Goal: Transaction & Acquisition: Purchase product/service

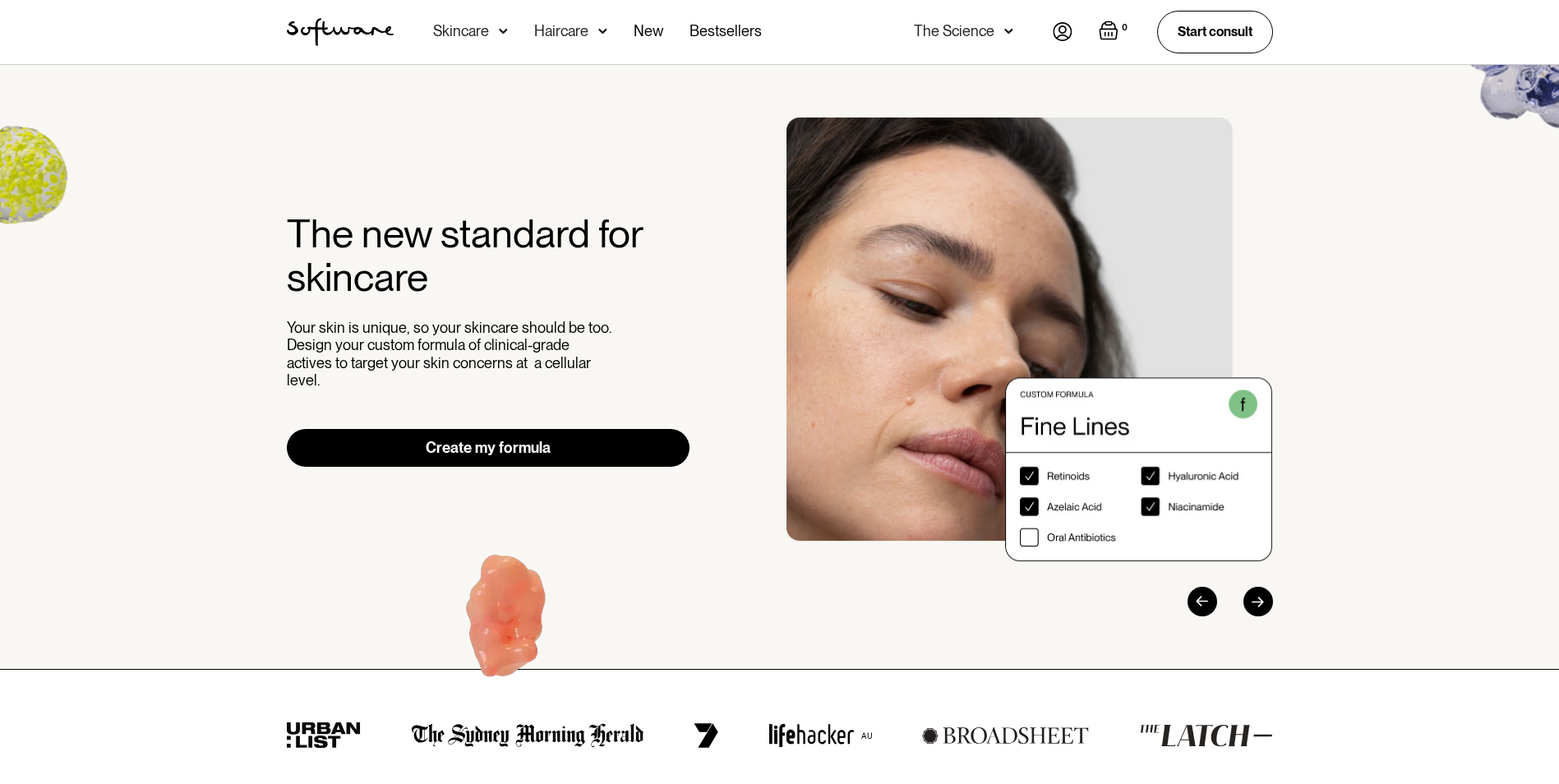
click at [473, 404] on div "The new standard for skincare Your skin is unique, so your skincare should be t…" at bounding box center [488, 339] width 403 height 255
click at [470, 449] on link "Create my formula" at bounding box center [488, 448] width 403 height 37
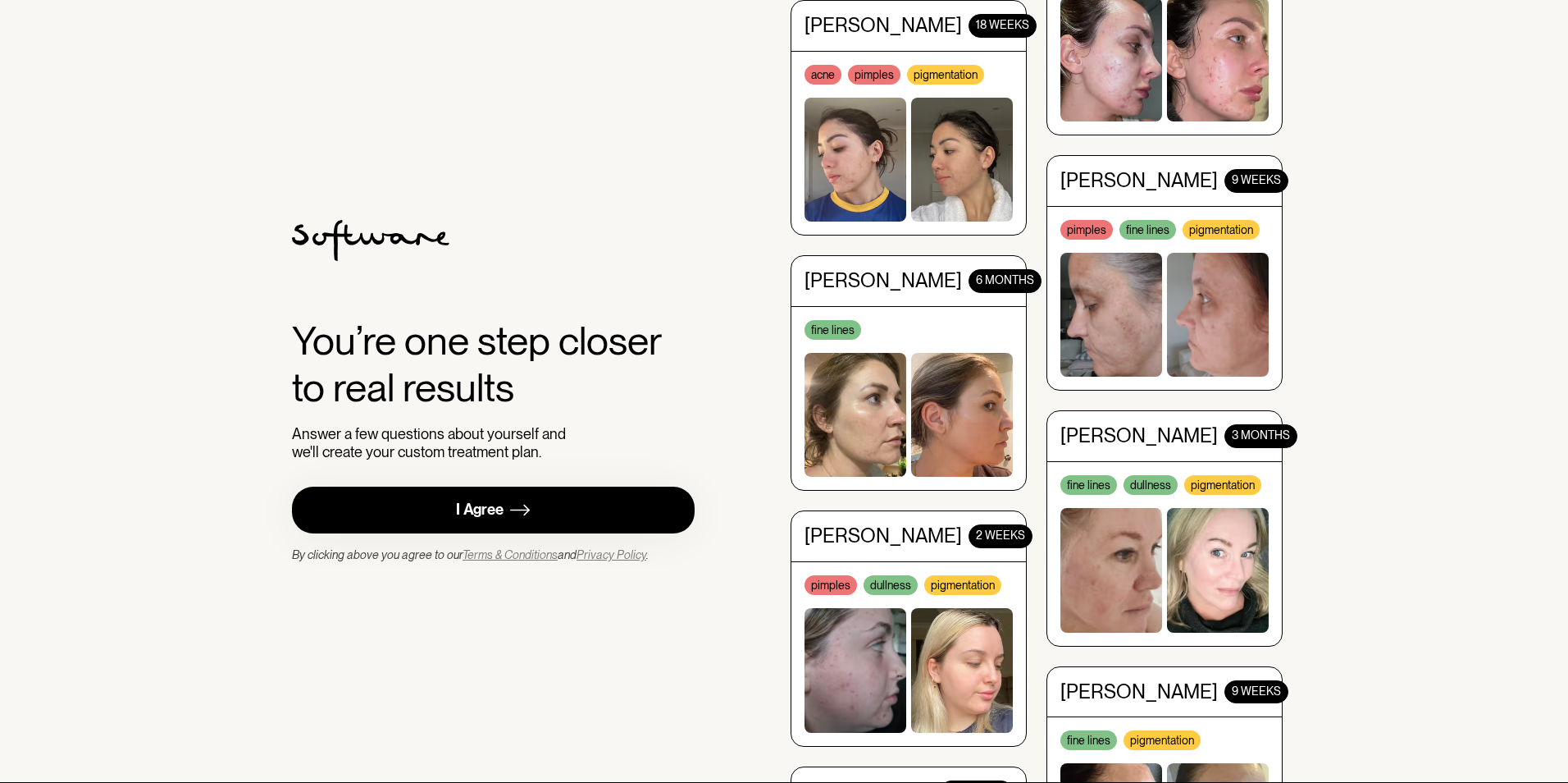
click at [496, 507] on div "I Agree" at bounding box center [480, 509] width 48 height 19
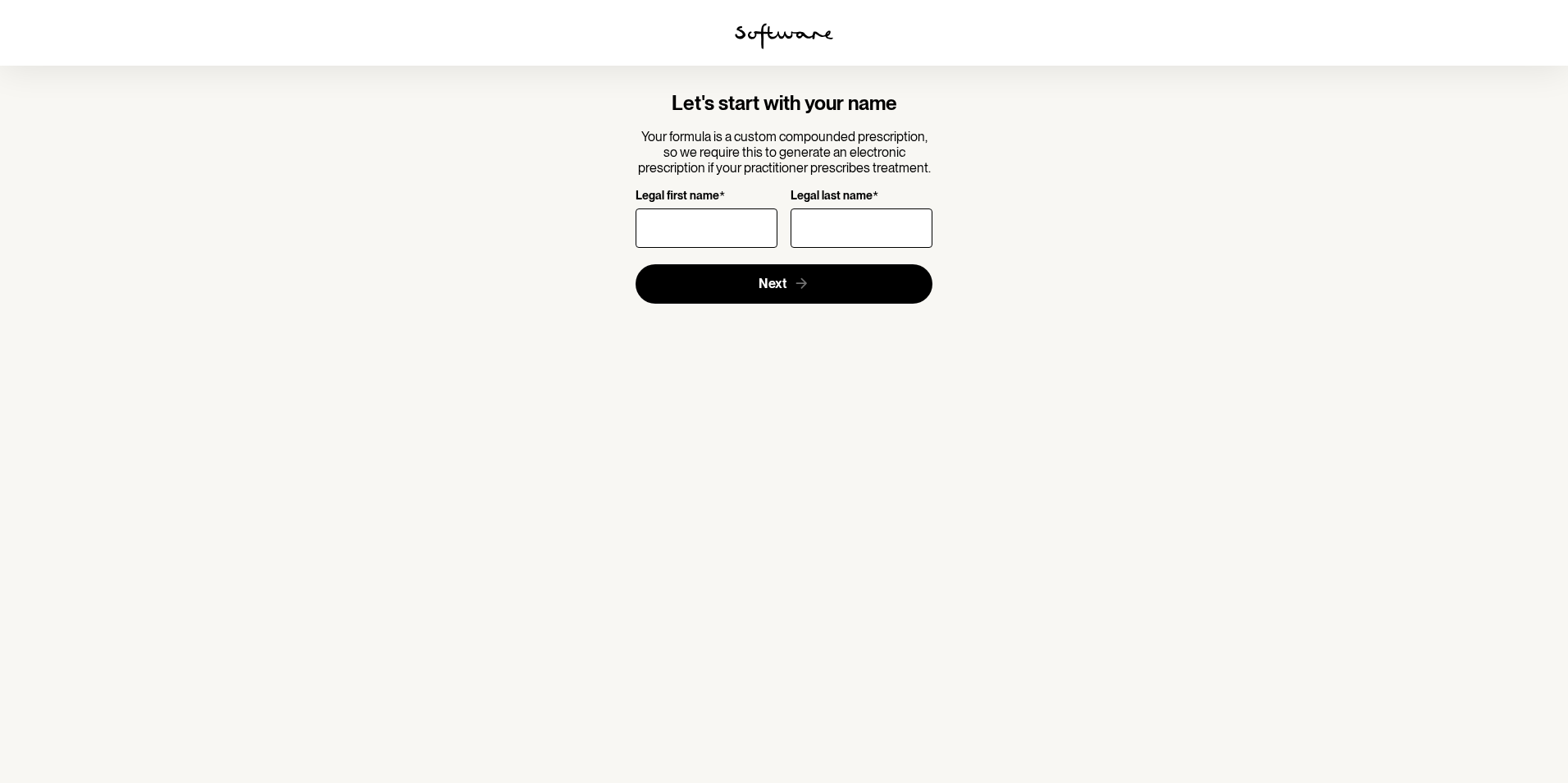
click at [705, 236] on input "Legal first name *" at bounding box center [706, 228] width 142 height 39
type input "Candice"
click at [880, 224] on input "Legal last name *" at bounding box center [862, 228] width 142 height 39
type input "Campbell"
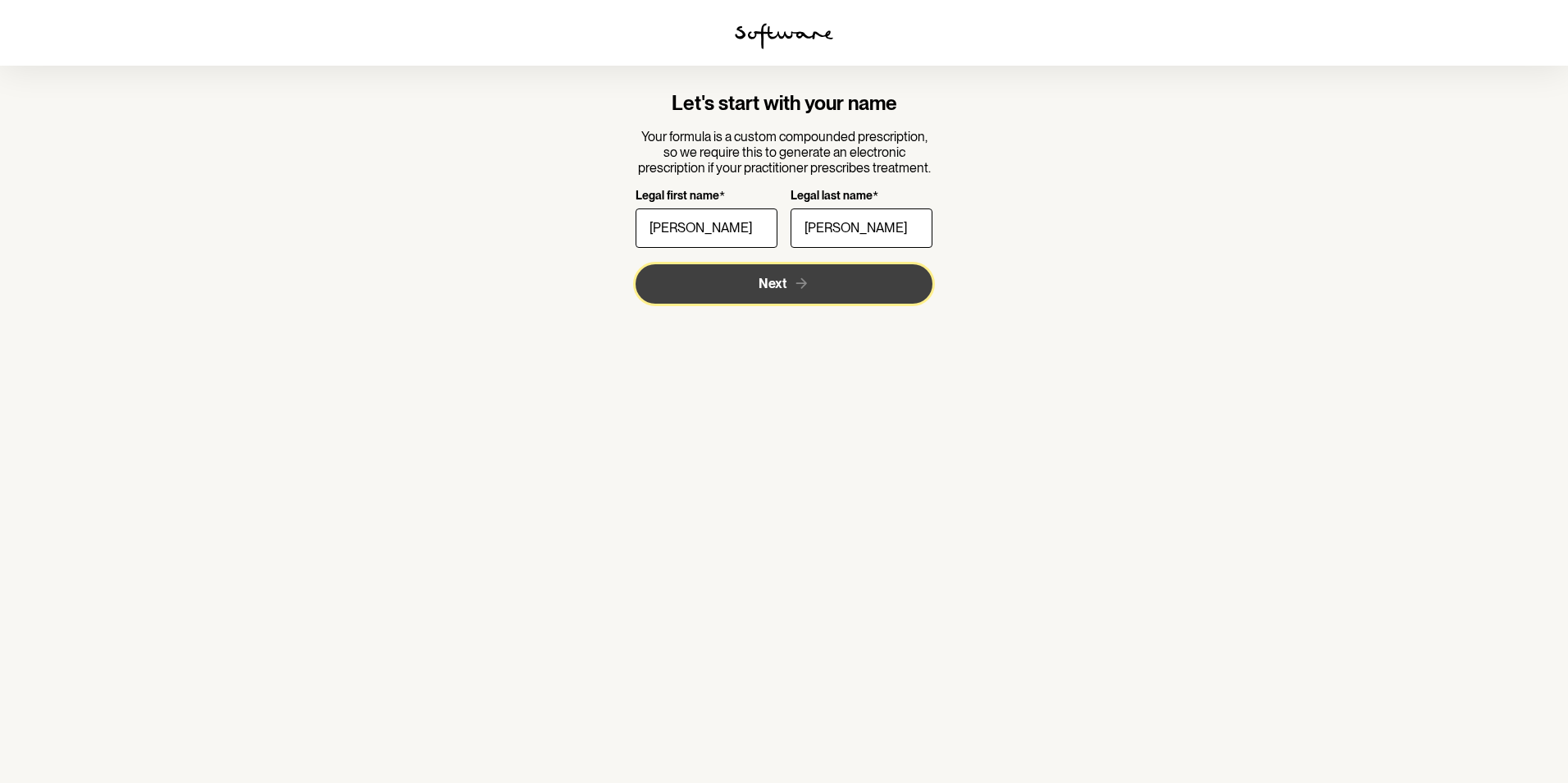
click at [736, 284] on button "Next" at bounding box center [784, 284] width 298 height 39
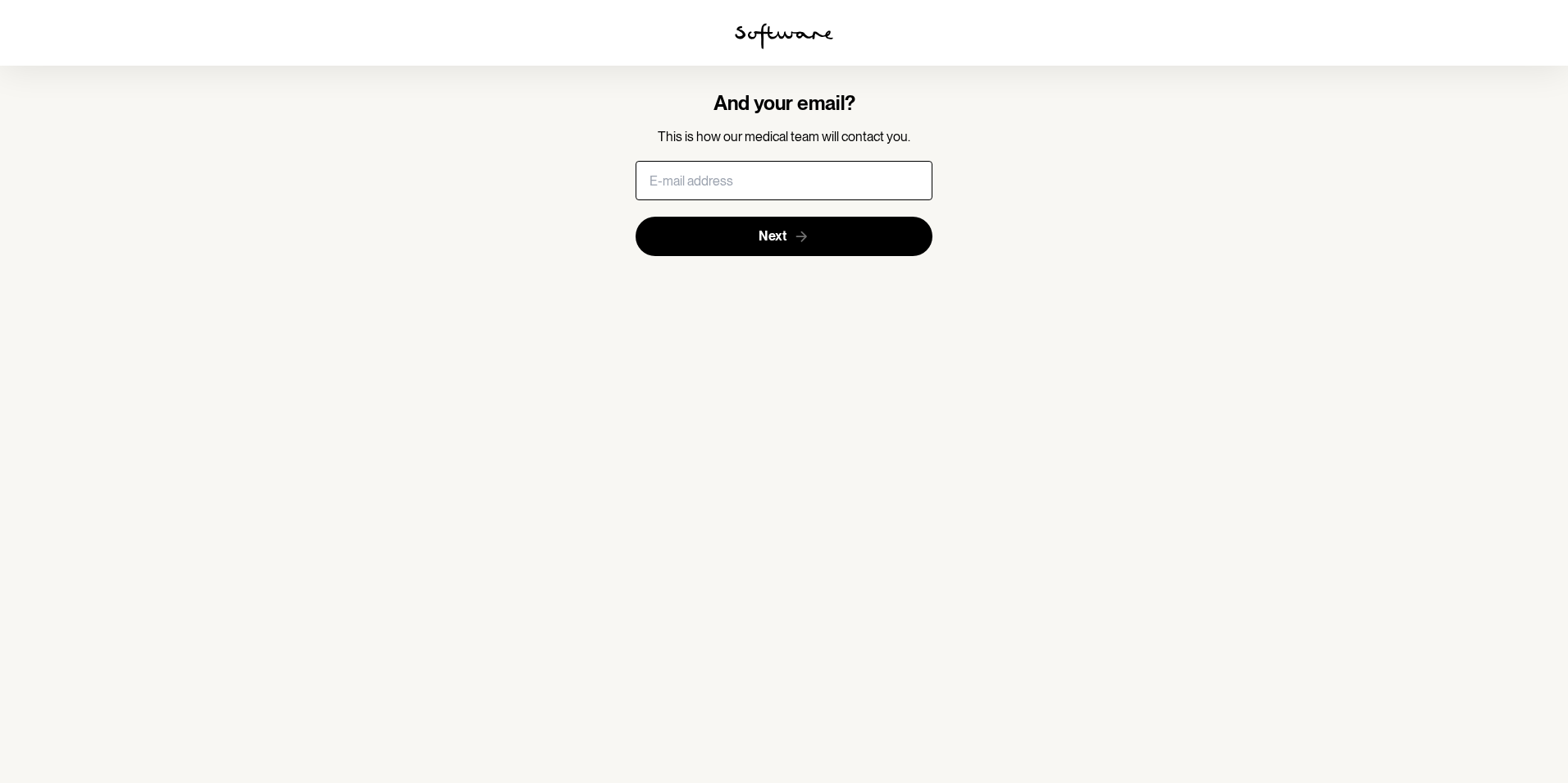
click at [708, 180] on input "text" at bounding box center [784, 180] width 298 height 39
type input "candicecampbell@icloud.com"
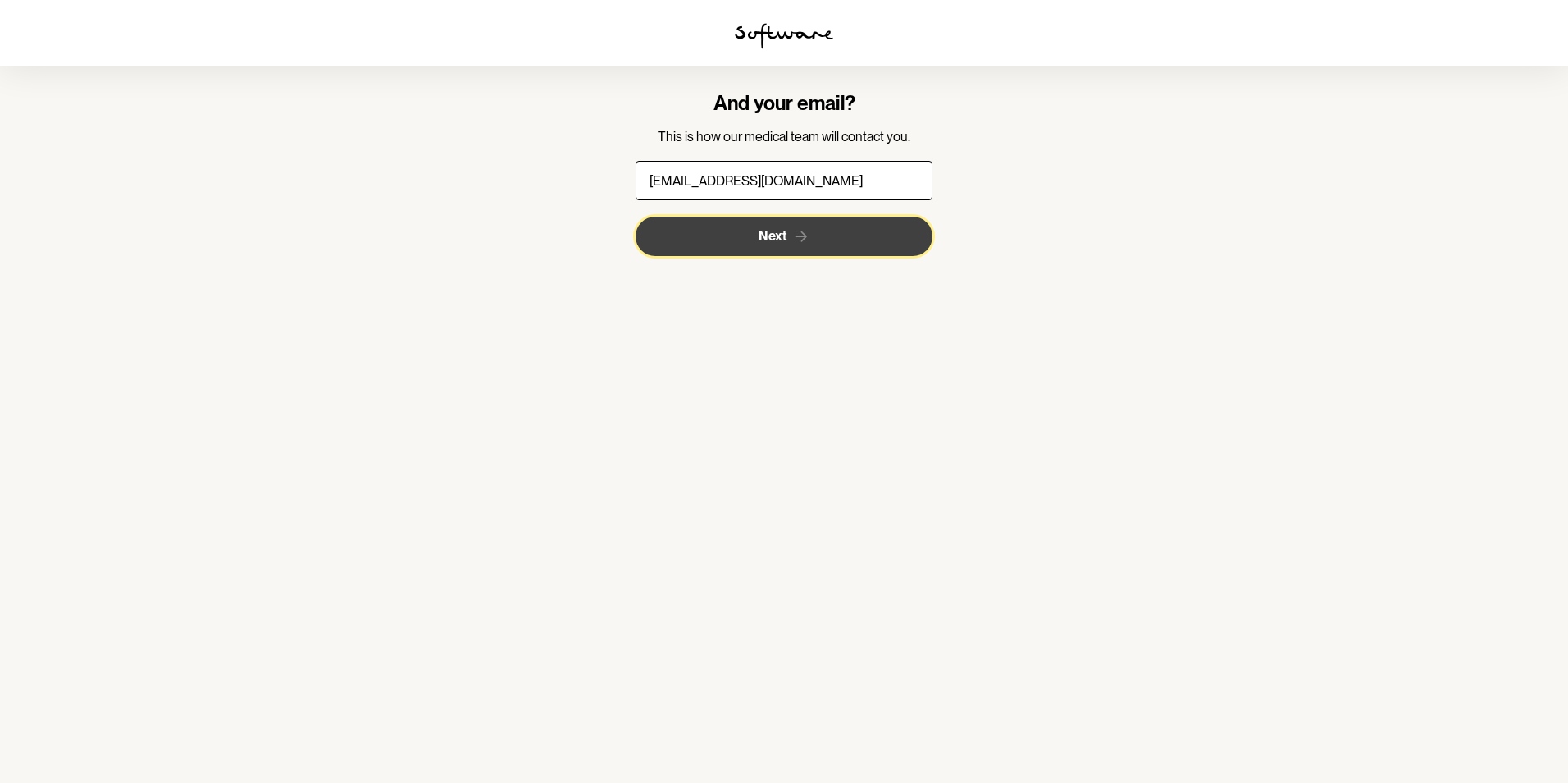
click at [744, 219] on button "Next" at bounding box center [784, 236] width 298 height 39
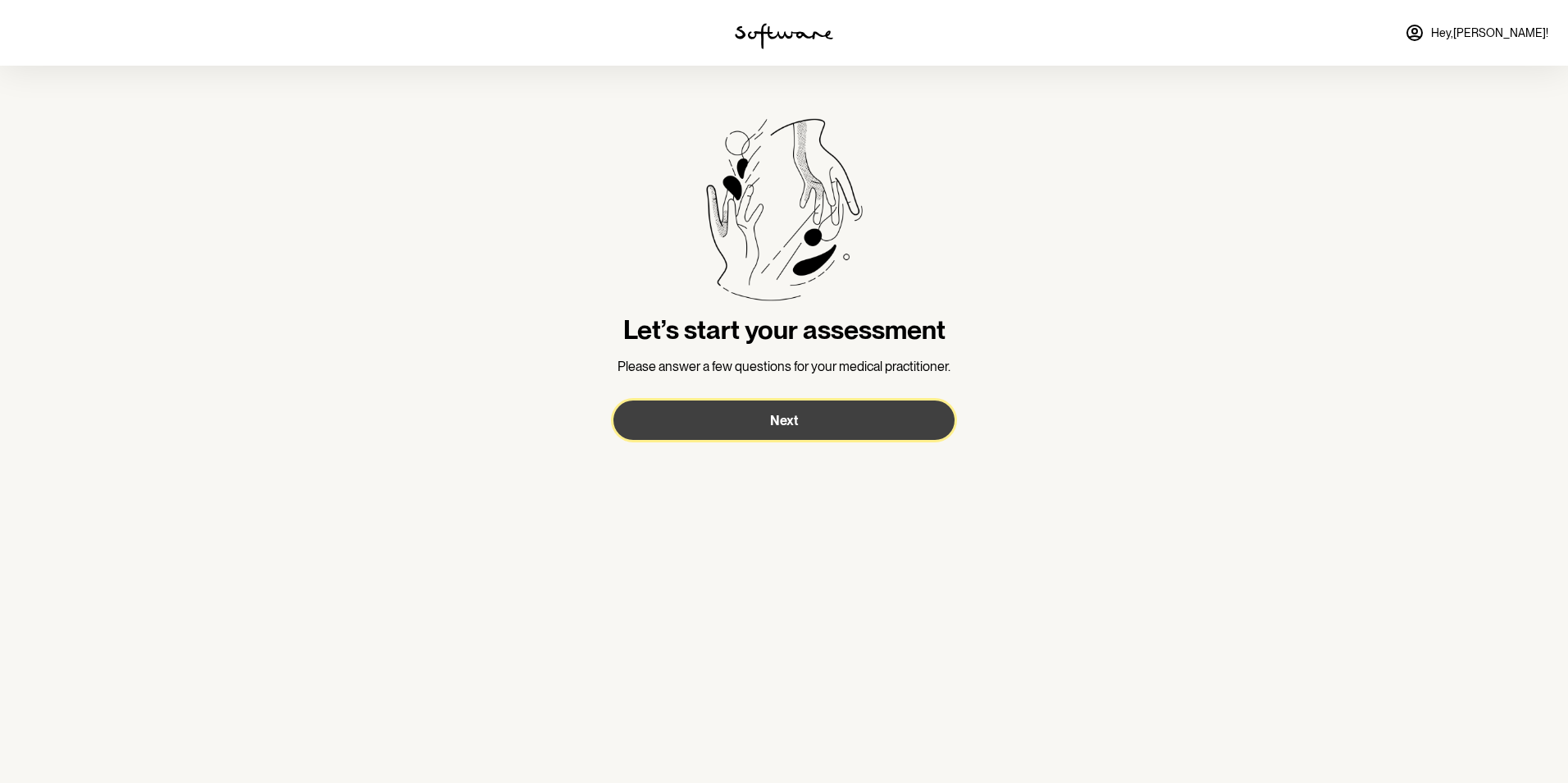
click at [808, 413] on button "Next" at bounding box center [784, 419] width 341 height 39
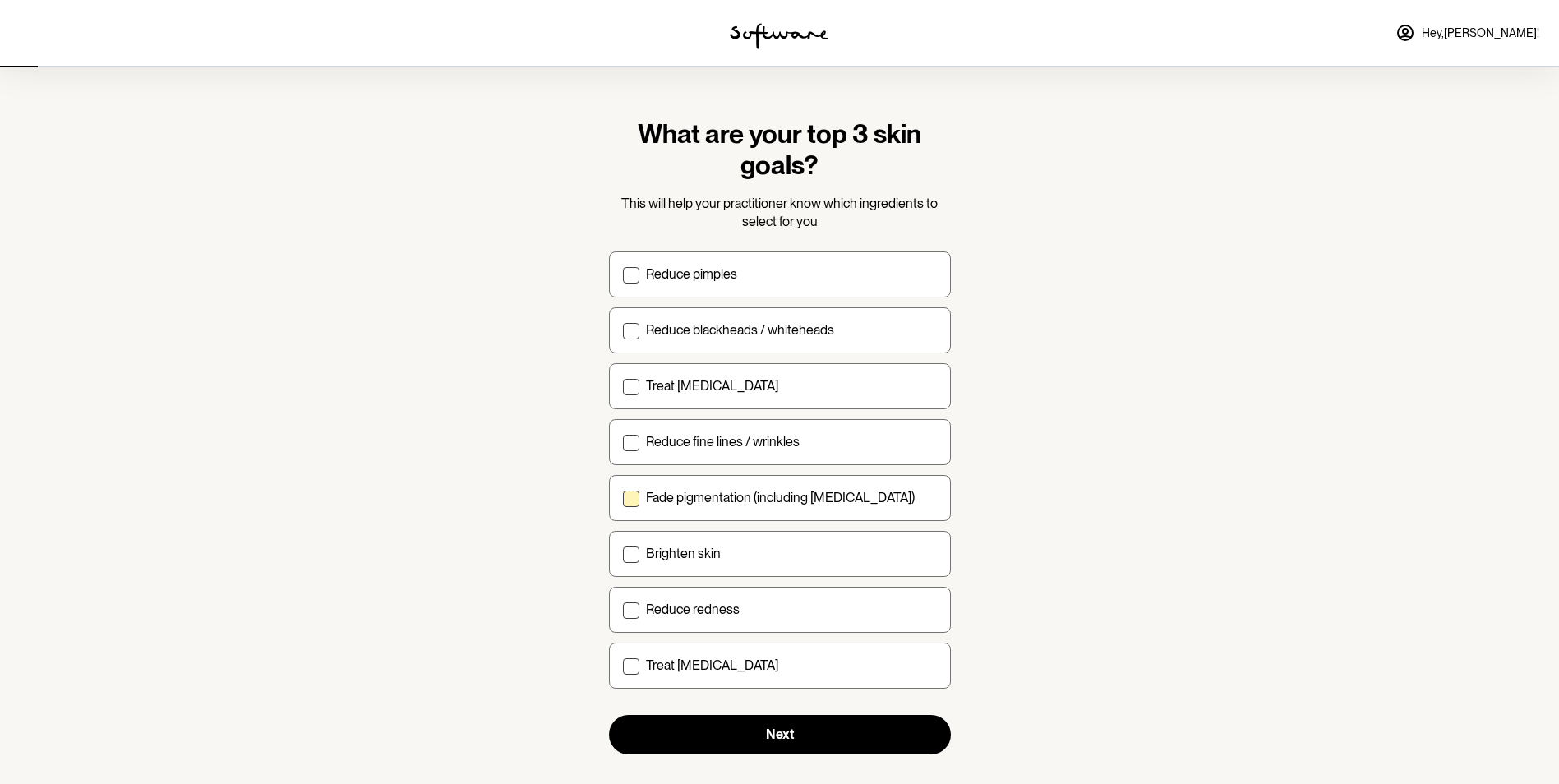
click at [749, 501] on p "Fade pigmentation (including melasma)" at bounding box center [781, 497] width 269 height 16
click at [623, 497] on input "Fade pigmentation (including melasma)" at bounding box center [622, 497] width 1 height 1
checkbox input "true"
click at [727, 606] on p "Reduce redness" at bounding box center [693, 610] width 93 height 16
click at [623, 609] on input "Reduce redness" at bounding box center [622, 609] width 1 height 1
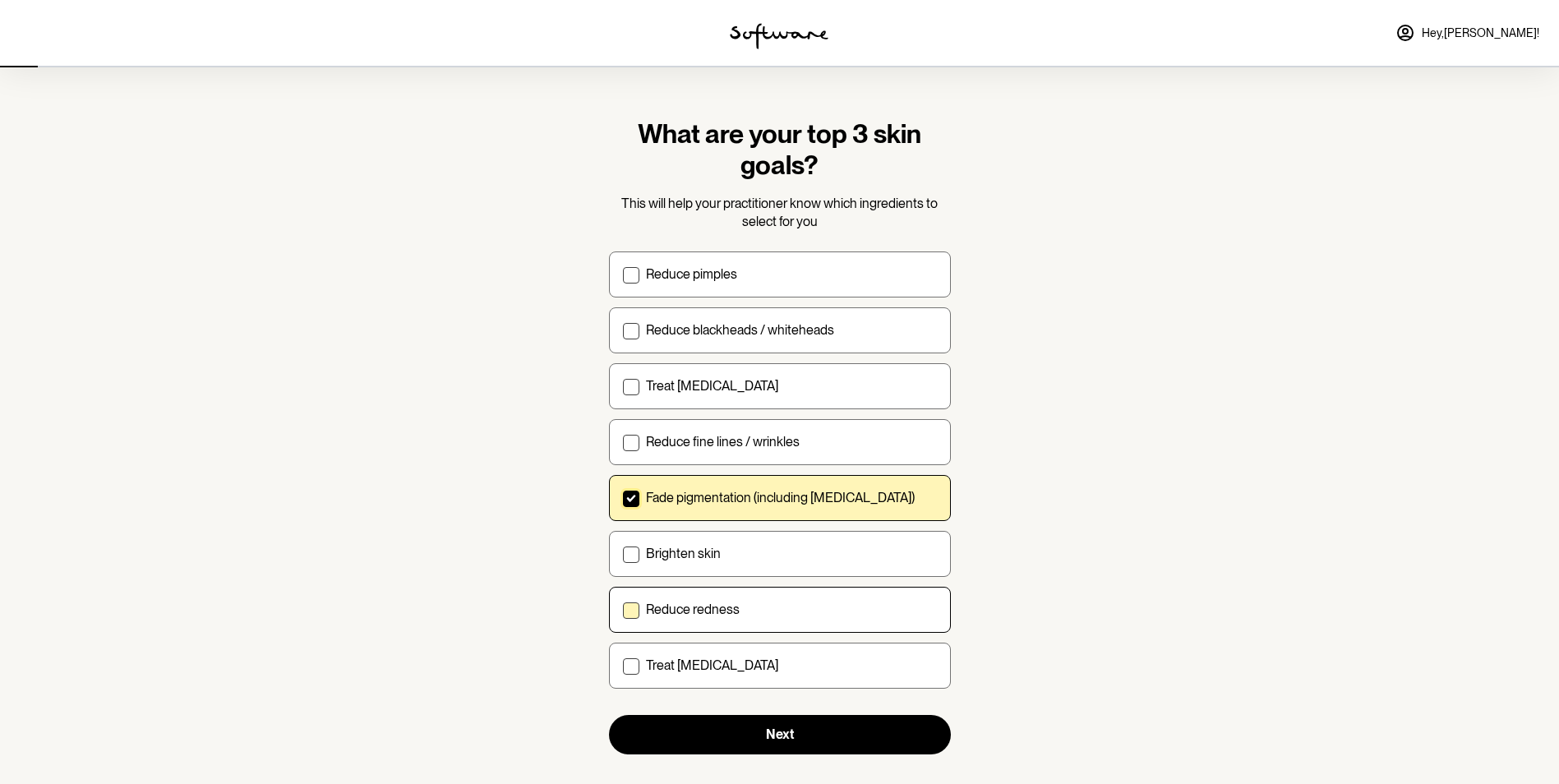
checkbox input "true"
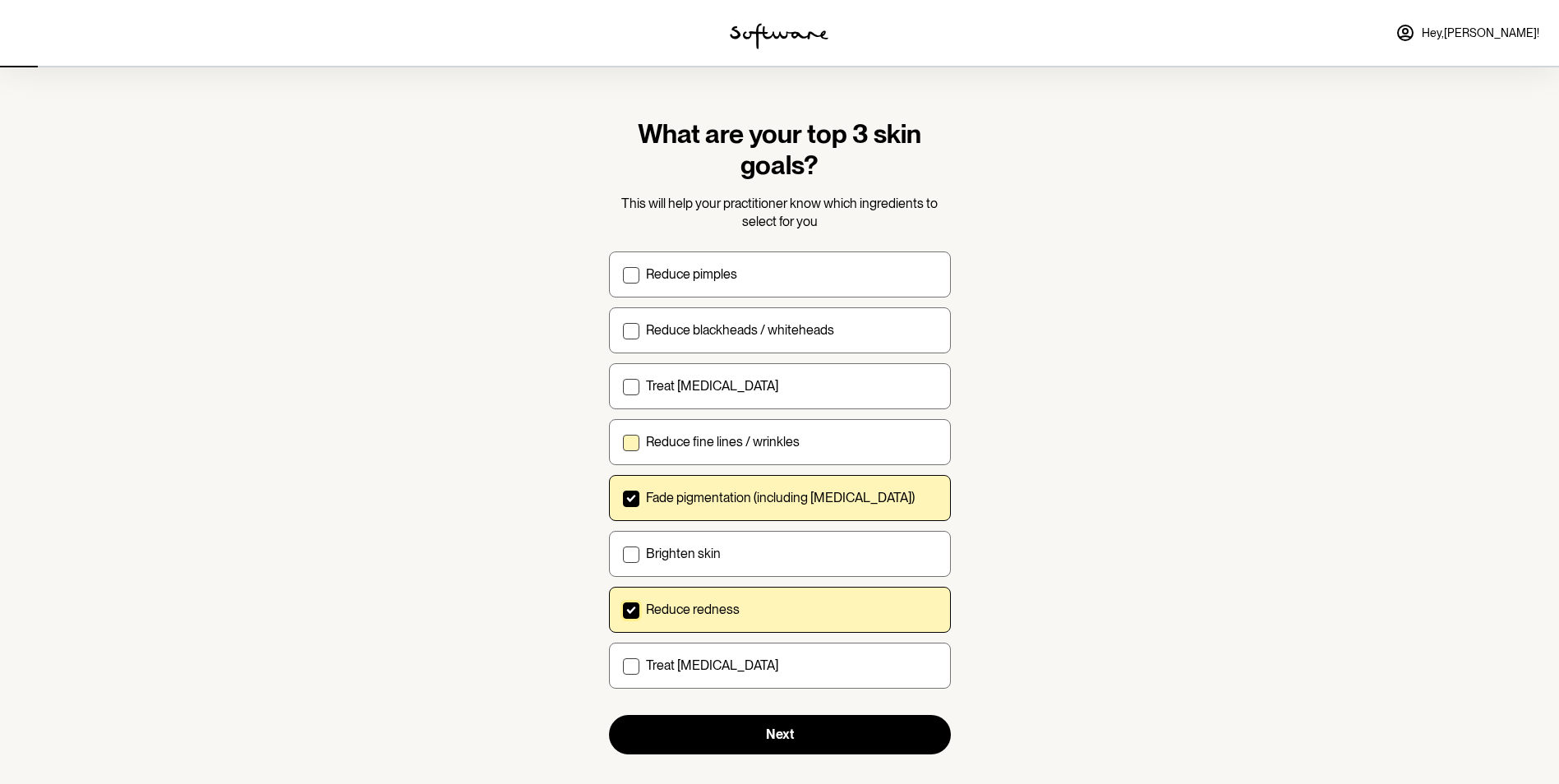
click at [764, 432] on label "Reduce fine lines / wrinkles" at bounding box center [780, 442] width 342 height 46
click at [623, 441] on input "Reduce fine lines / wrinkles" at bounding box center [622, 441] width 1 height 1
checkbox input "true"
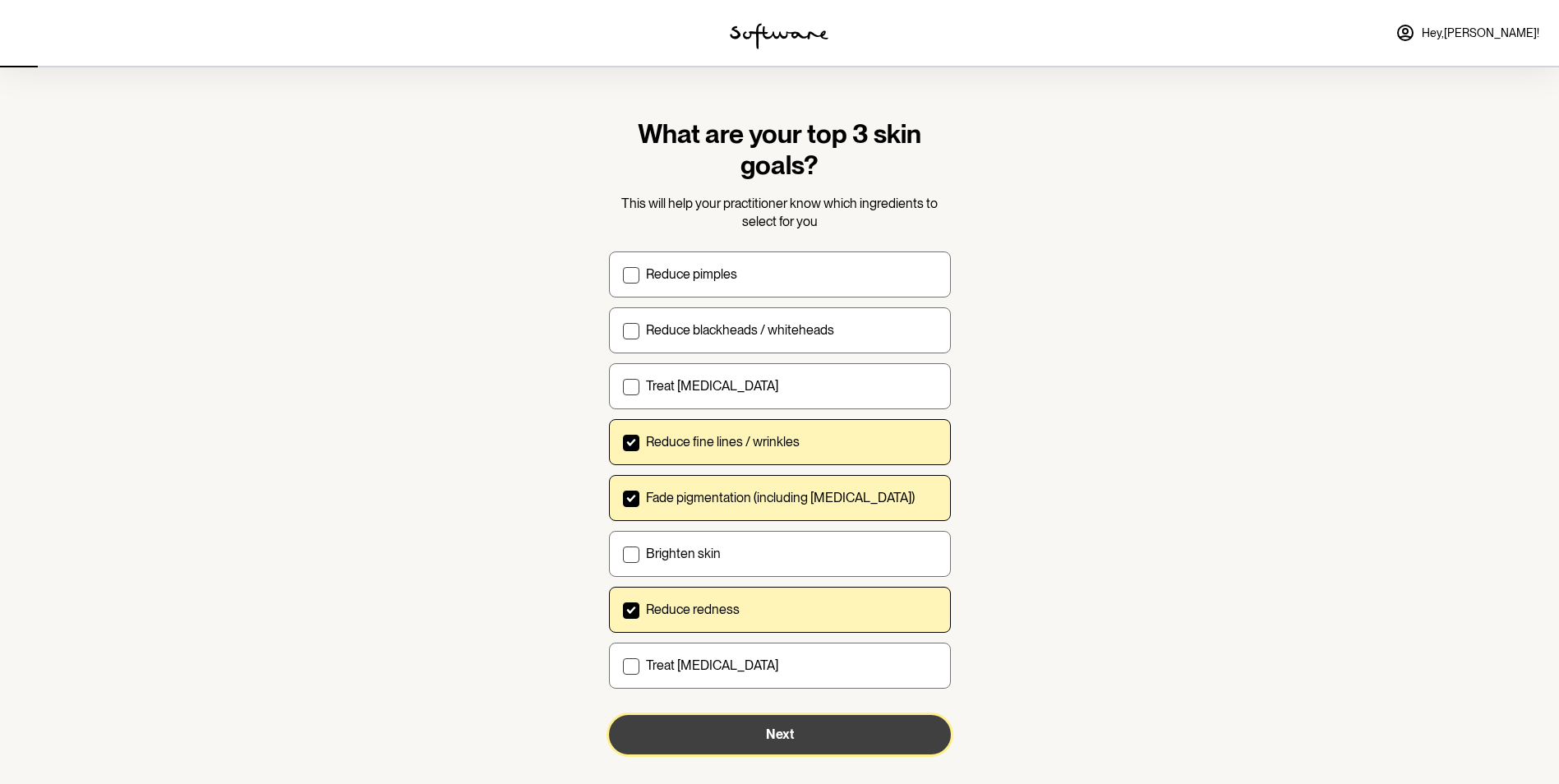
click at [776, 738] on span "Next" at bounding box center [779, 734] width 28 height 16
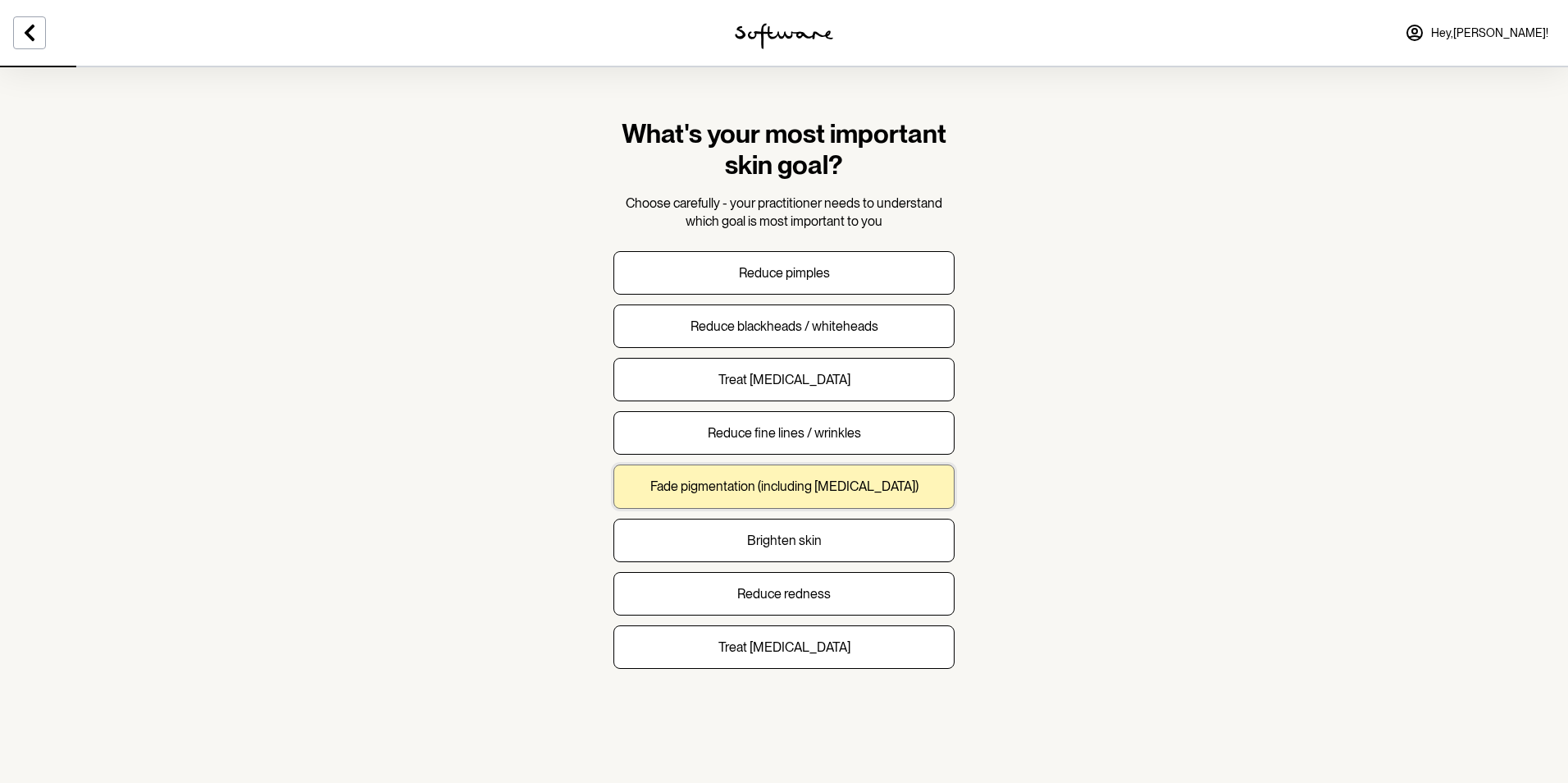
click at [761, 494] on p "Fade pigmentation (including melasma)" at bounding box center [784, 486] width 268 height 16
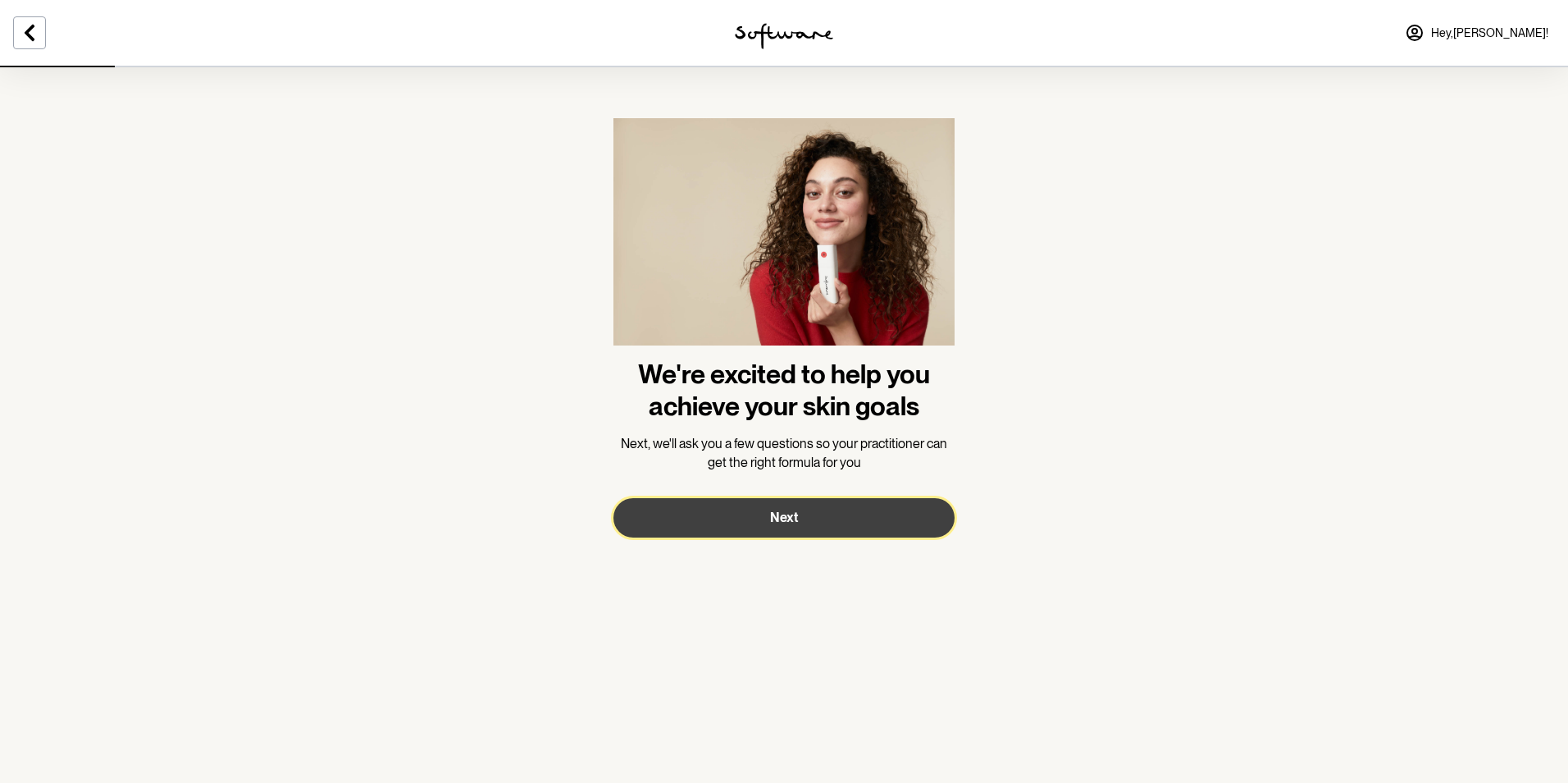
click at [761, 512] on button "Next" at bounding box center [784, 517] width 341 height 39
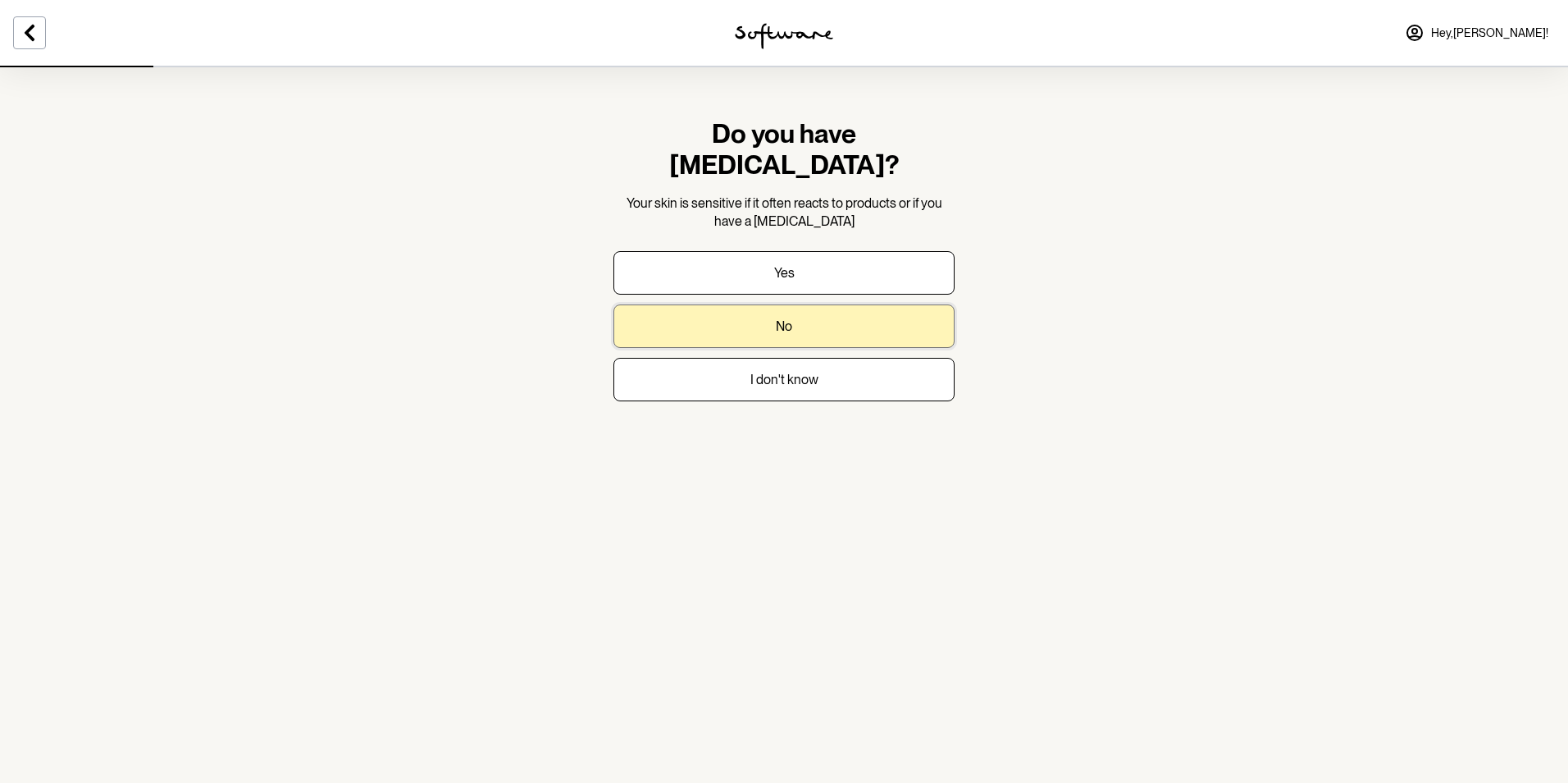
click at [779, 305] on button "No" at bounding box center [784, 325] width 341 height 44
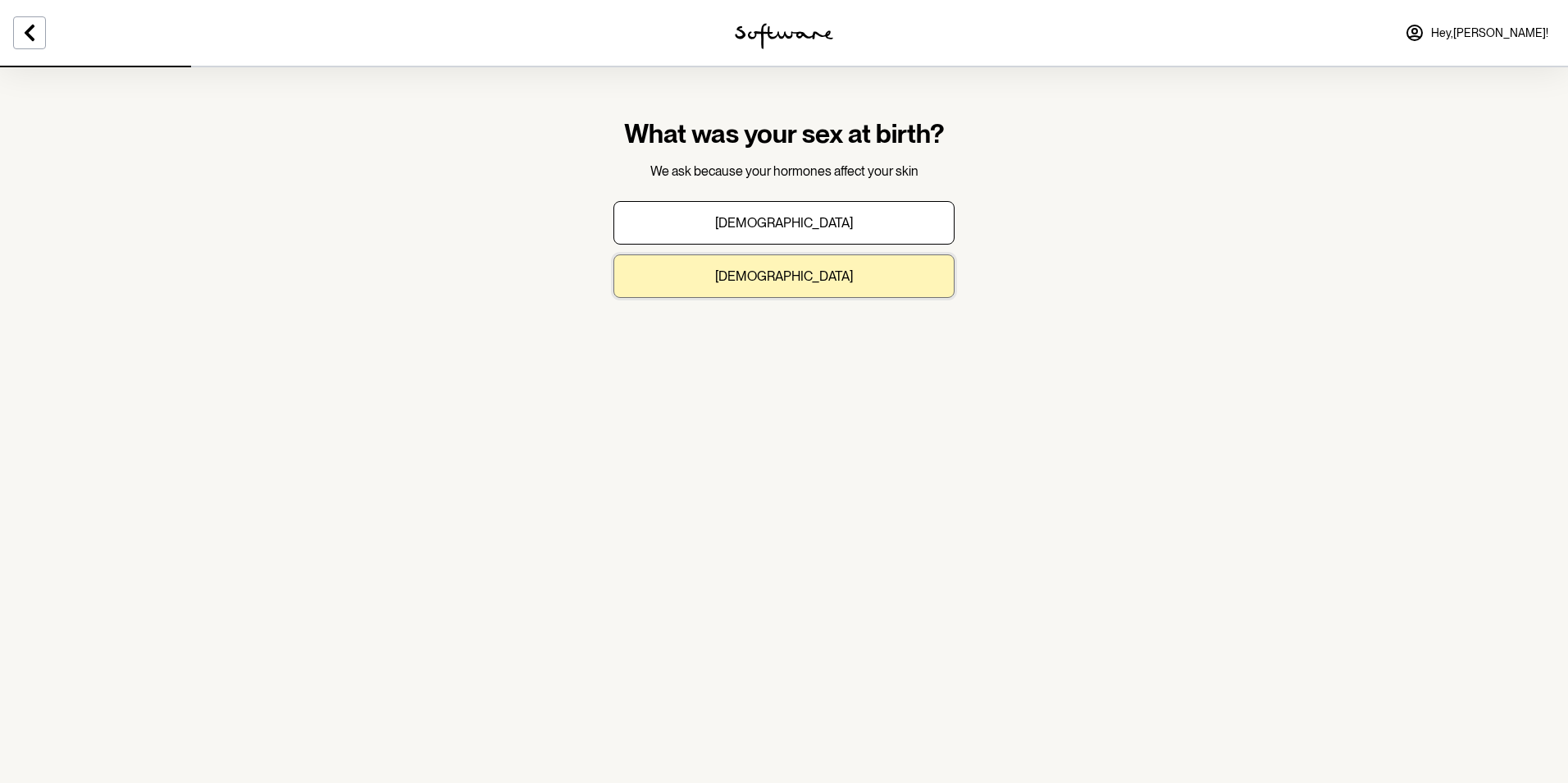
click at [785, 286] on button "Female" at bounding box center [784, 276] width 341 height 44
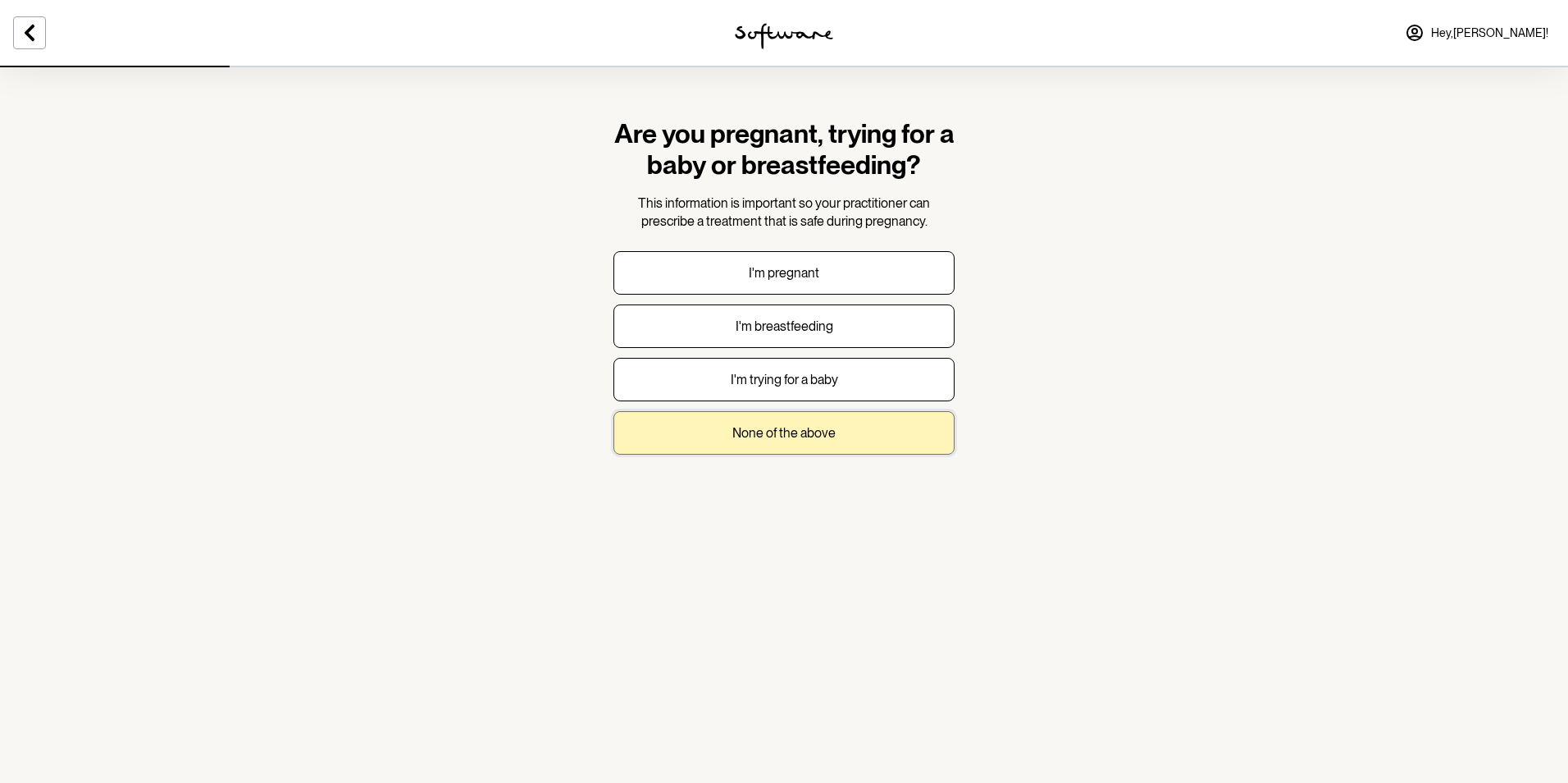
click at [778, 427] on p "None of the above" at bounding box center [784, 433] width 103 height 16
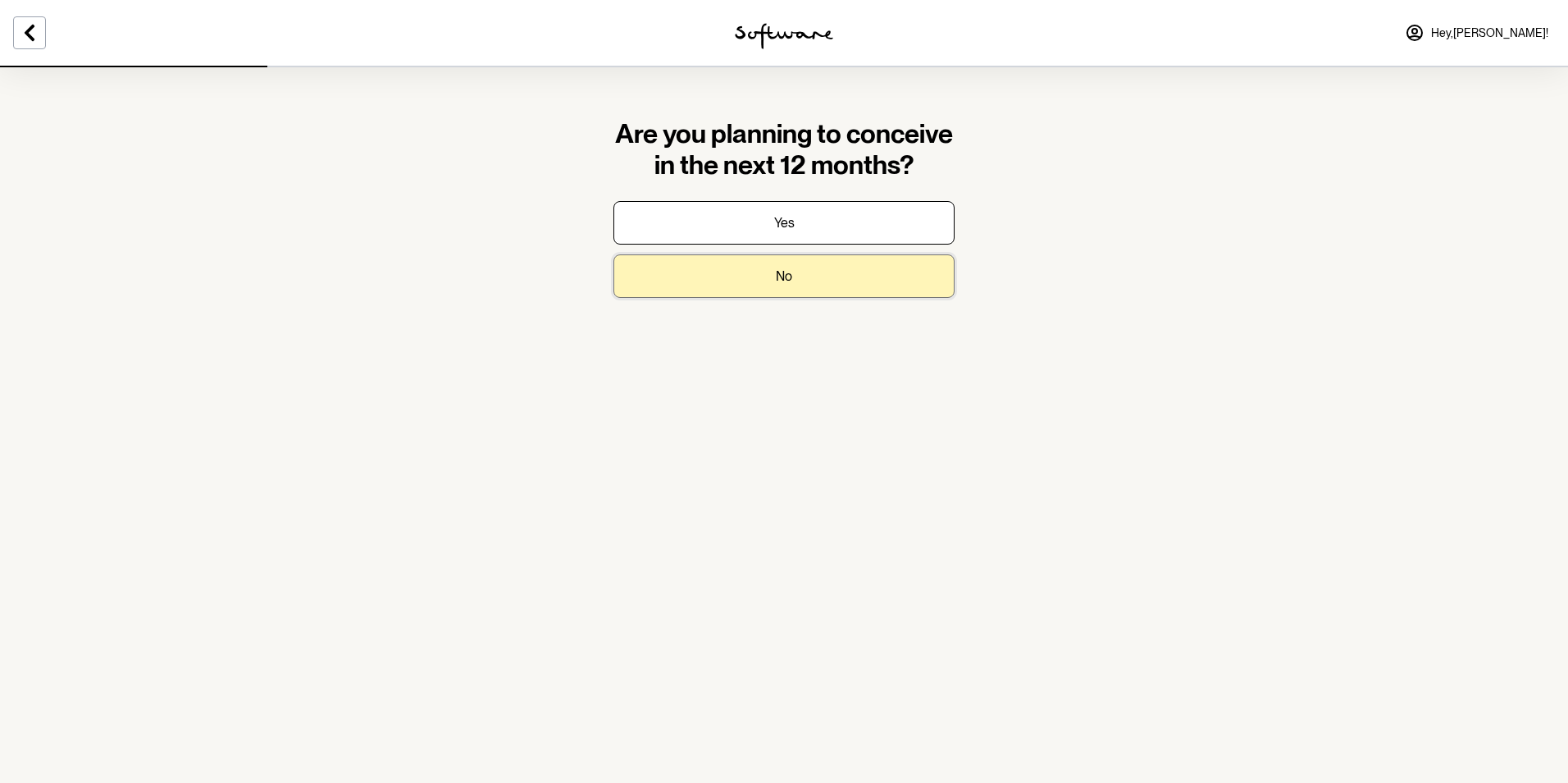
click at [772, 287] on button "No" at bounding box center [784, 276] width 341 height 44
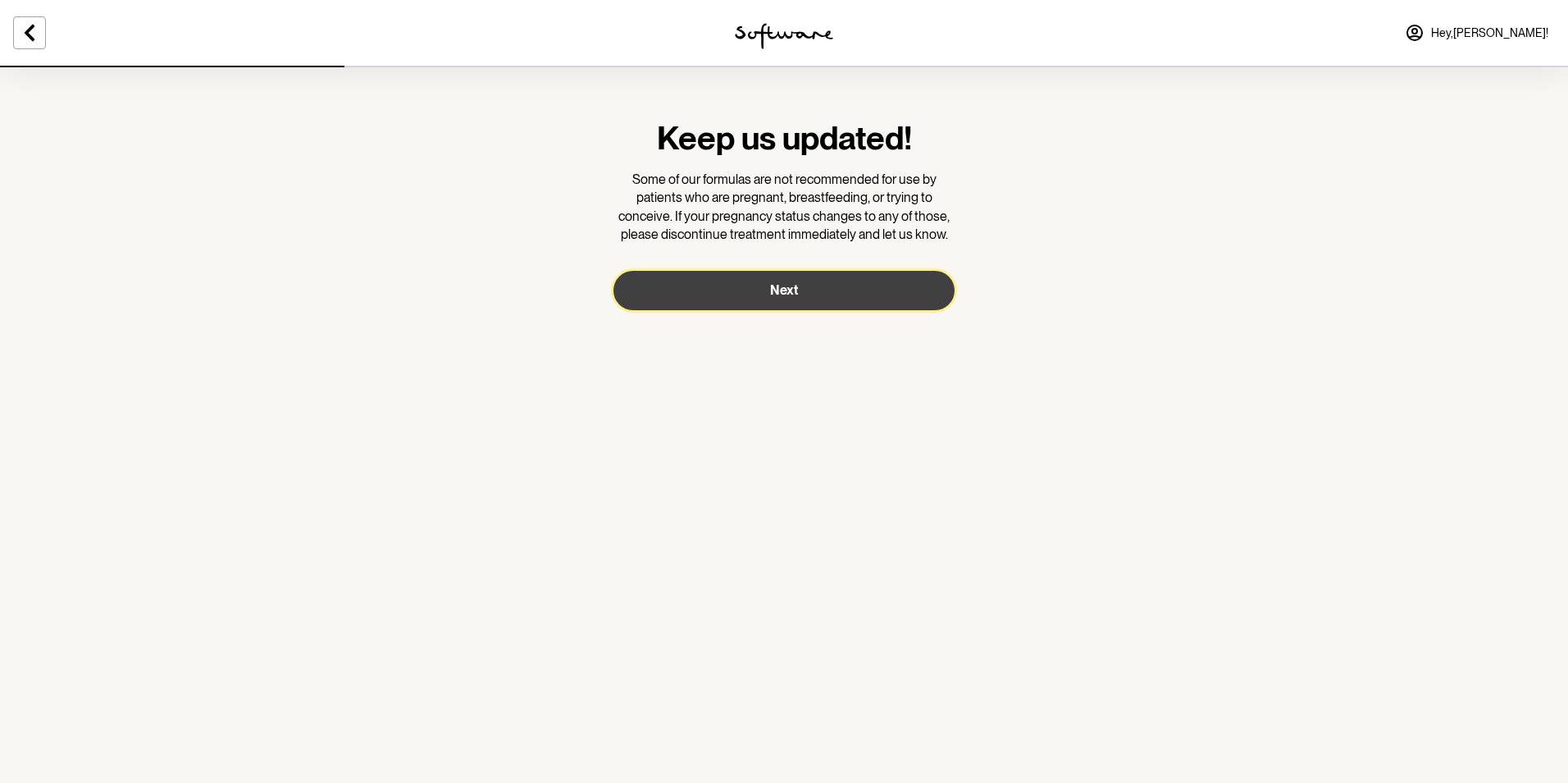
click at [772, 287] on span "Next" at bounding box center [784, 291] width 28 height 16
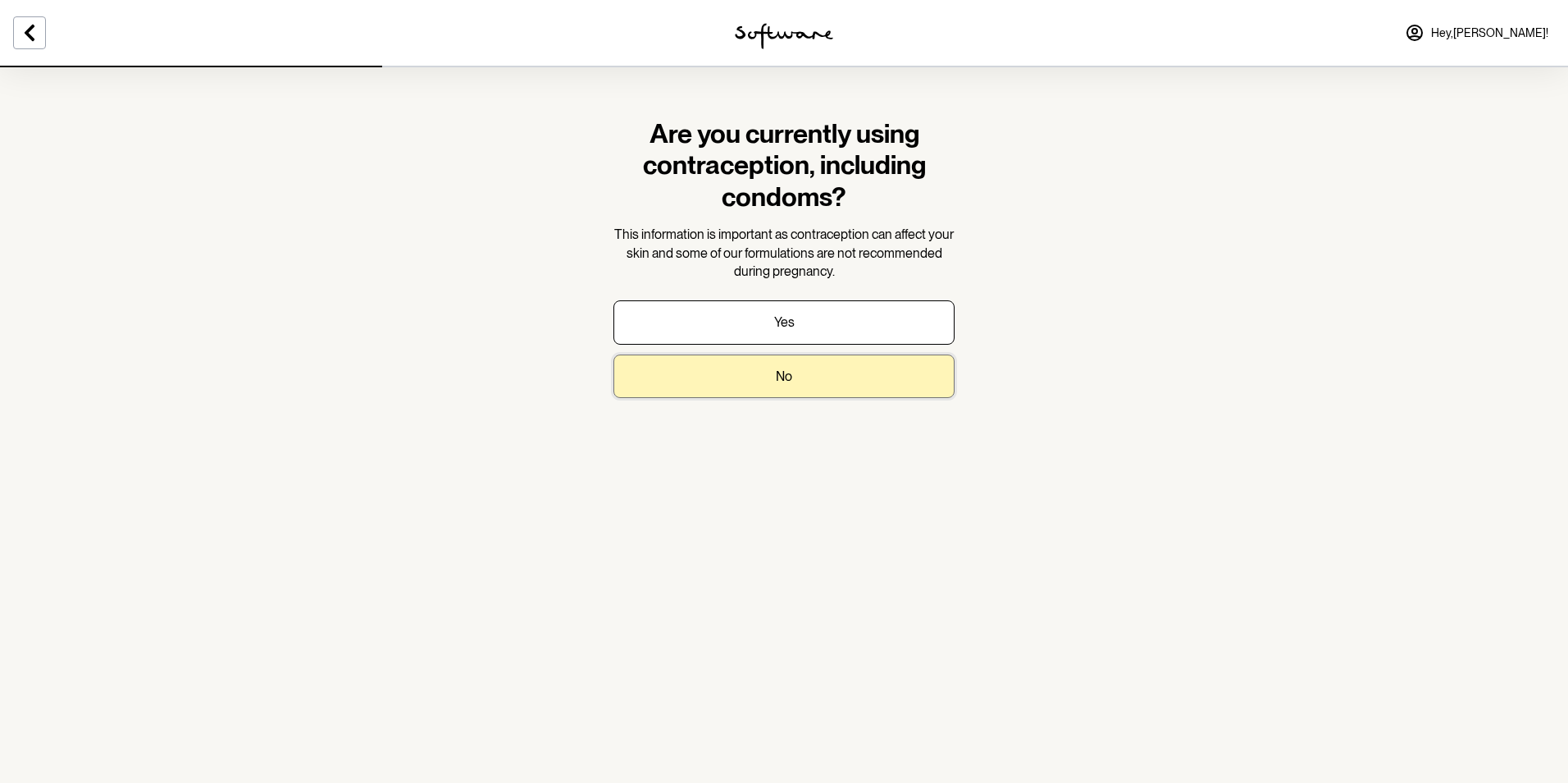
click at [785, 388] on button "No" at bounding box center [784, 376] width 341 height 44
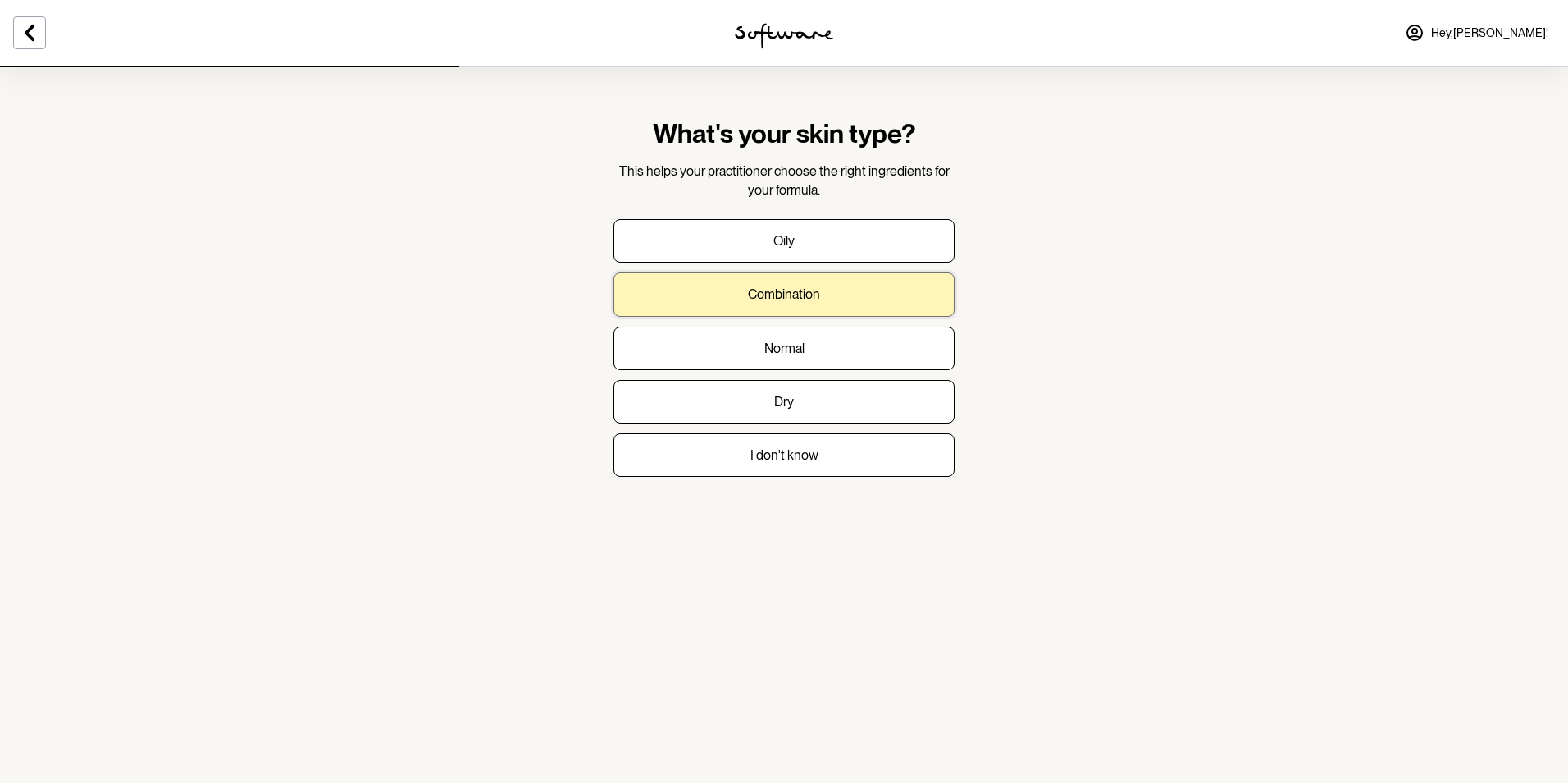
click at [785, 300] on p "Combination" at bounding box center [784, 294] width 72 height 16
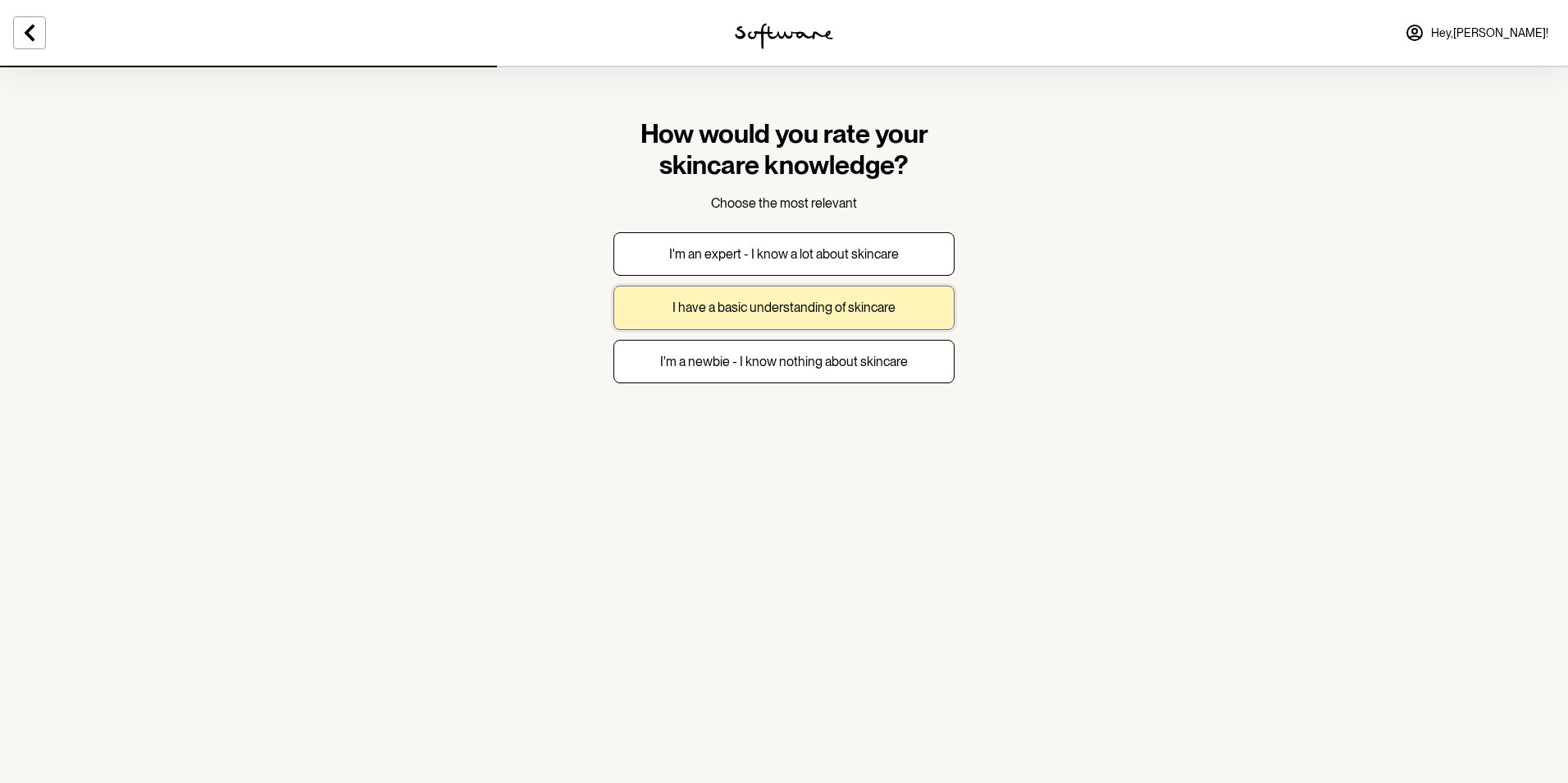
click at [783, 321] on button "I have a basic understanding of skincare" at bounding box center [784, 307] width 341 height 44
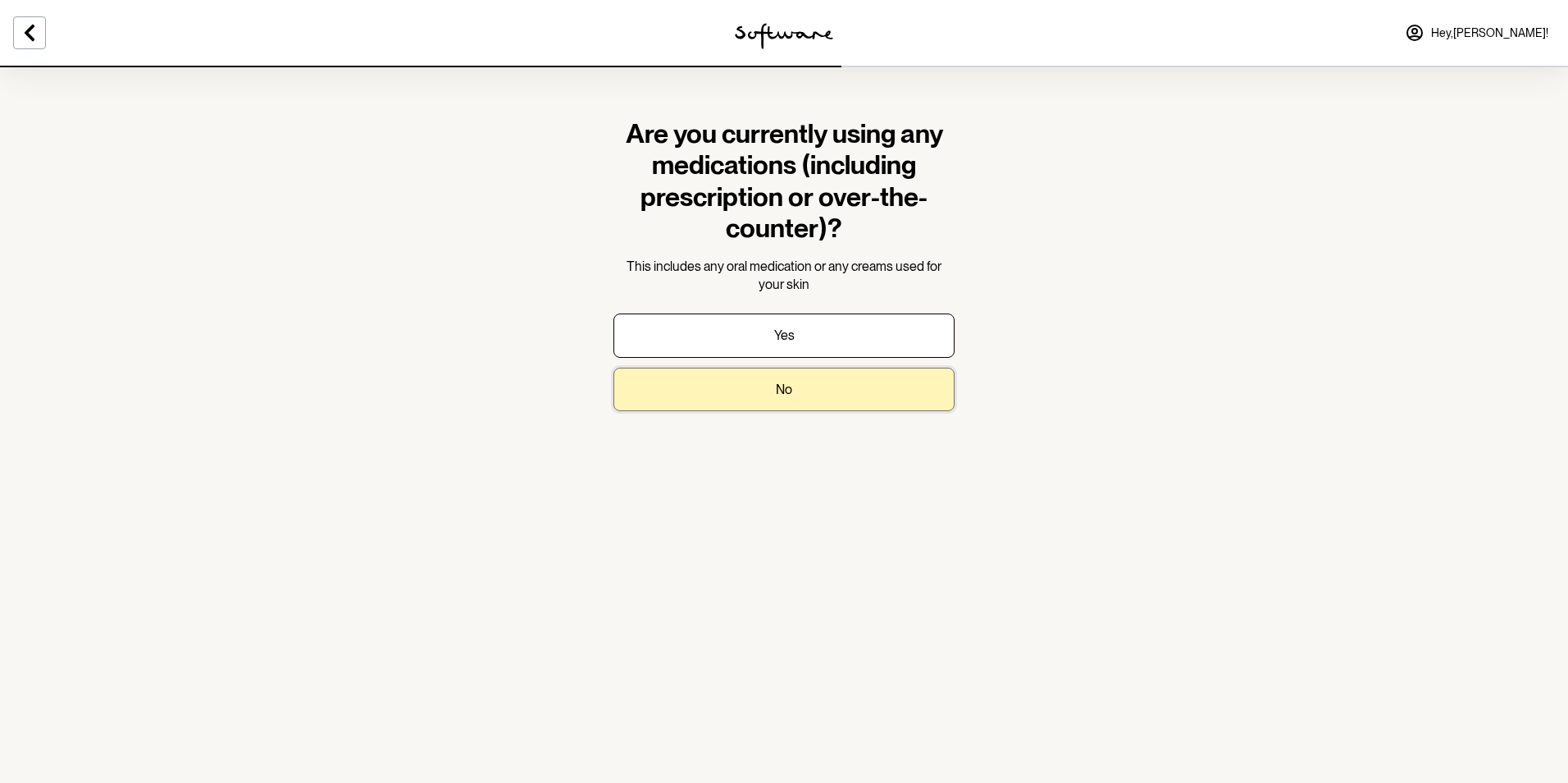
click at [773, 392] on button "No" at bounding box center [784, 389] width 341 height 44
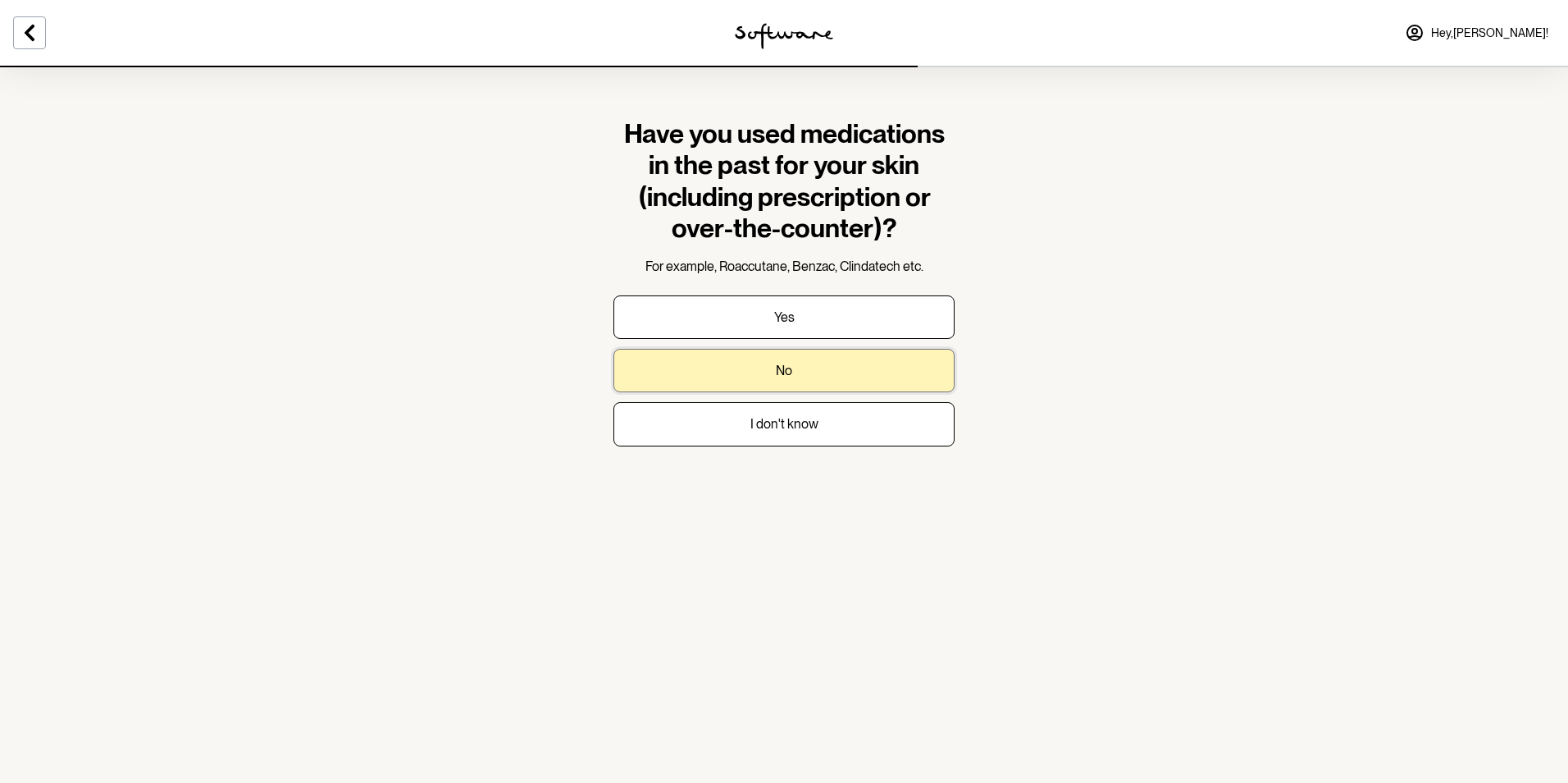
click at [776, 381] on button "No" at bounding box center [784, 370] width 341 height 44
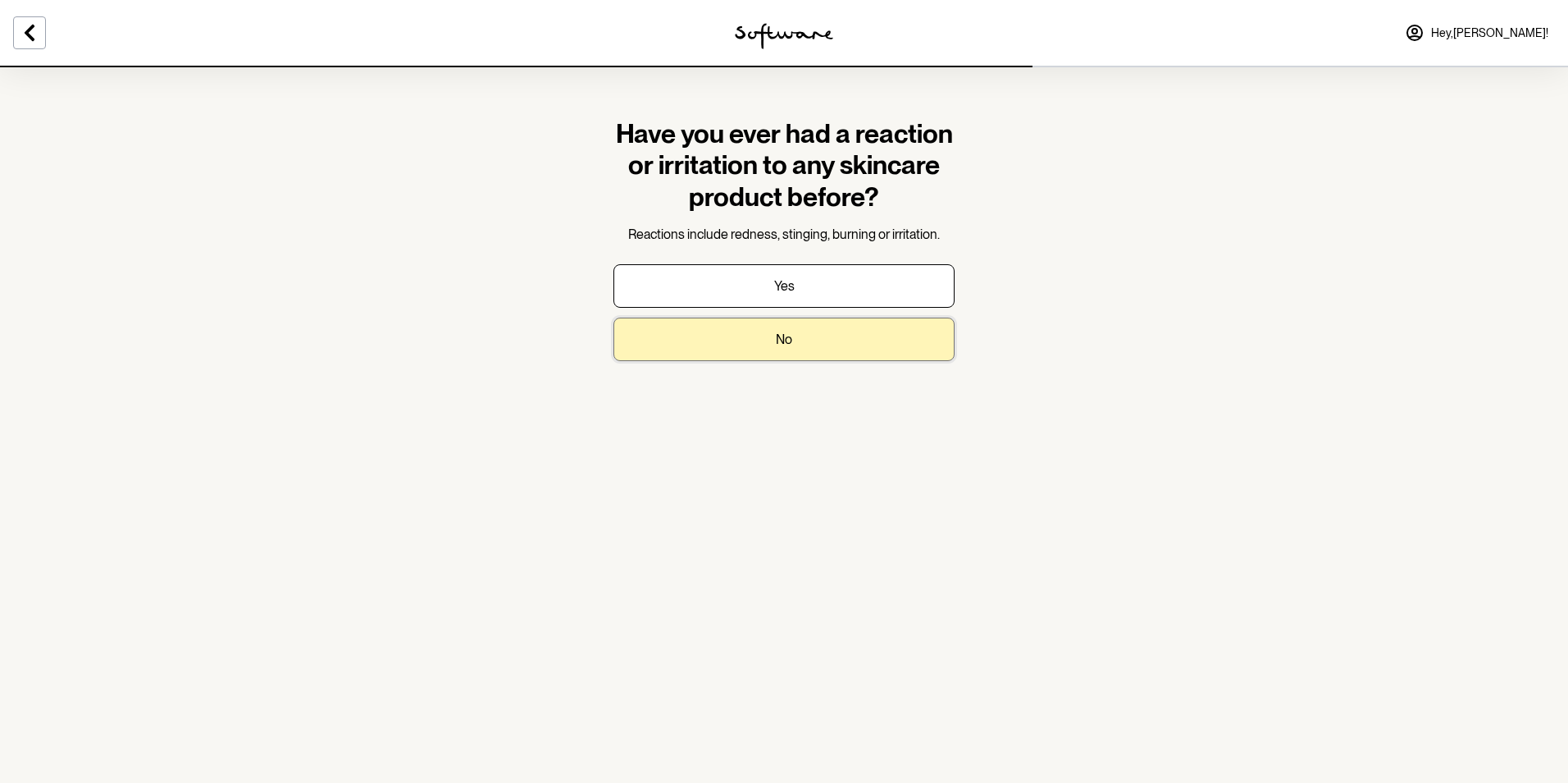
click at [759, 336] on button "No" at bounding box center [784, 339] width 341 height 44
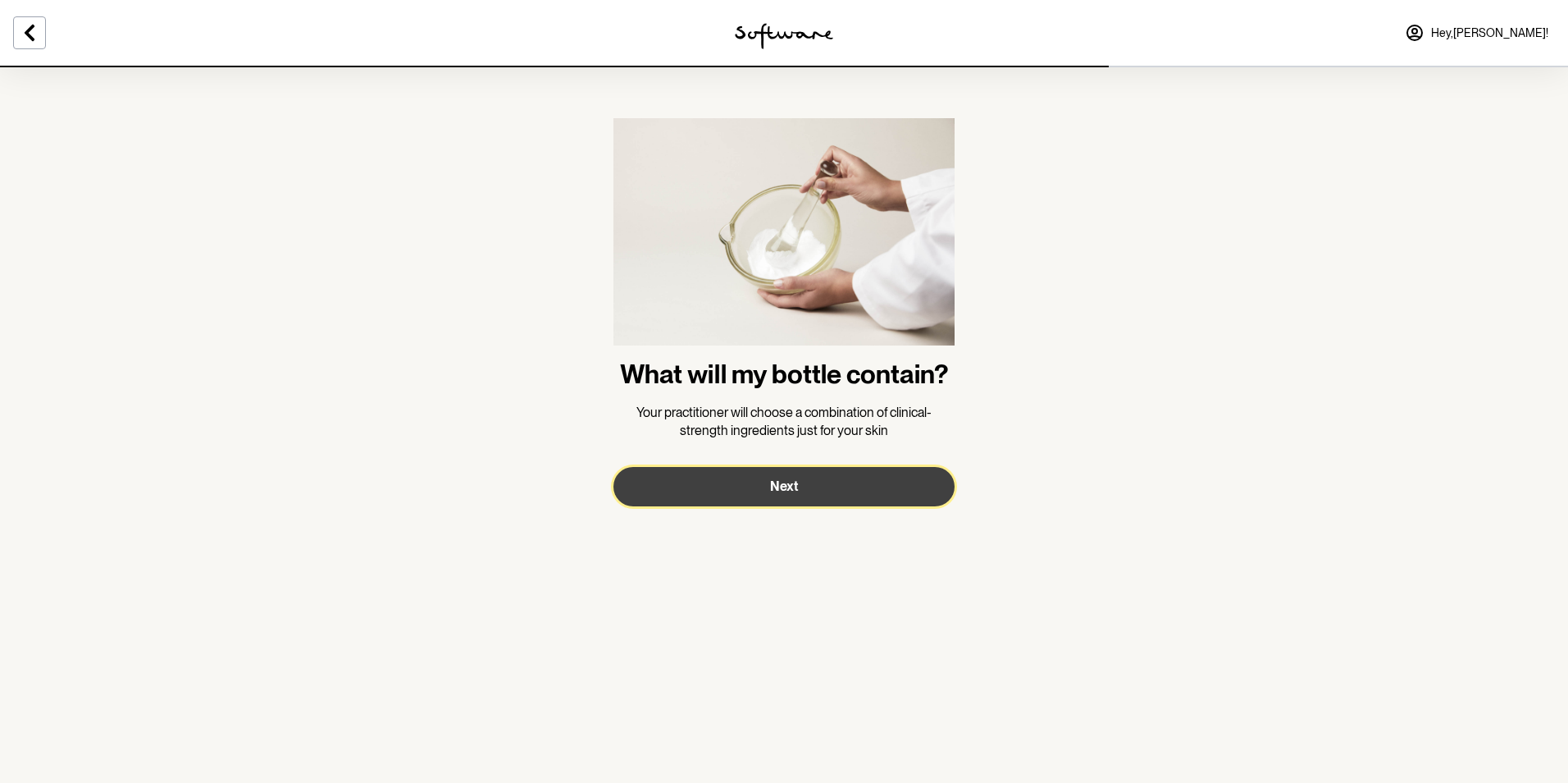
click at [761, 491] on button "Next" at bounding box center [784, 486] width 341 height 39
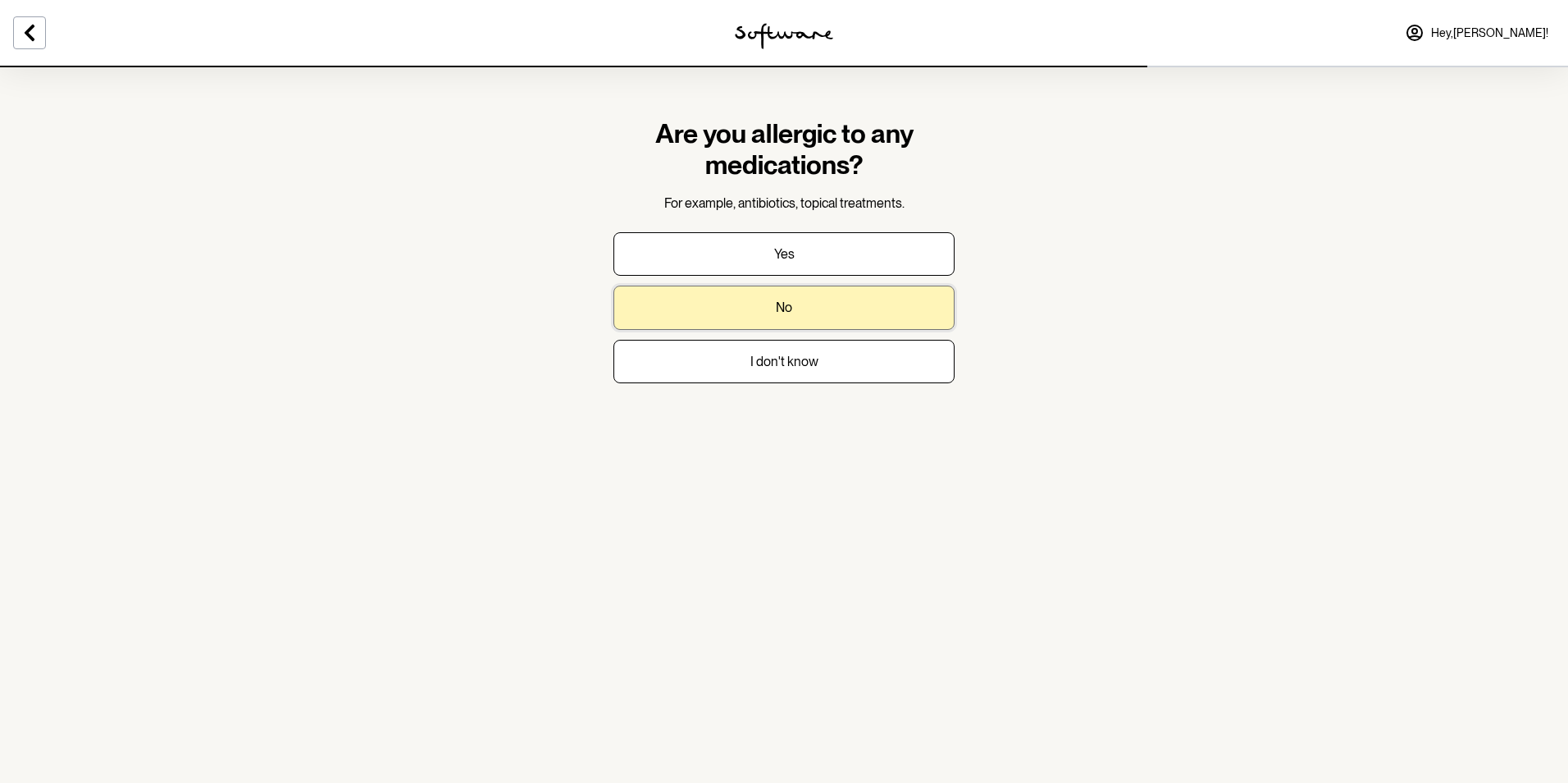
click at [784, 315] on p "No" at bounding box center [784, 308] width 16 height 16
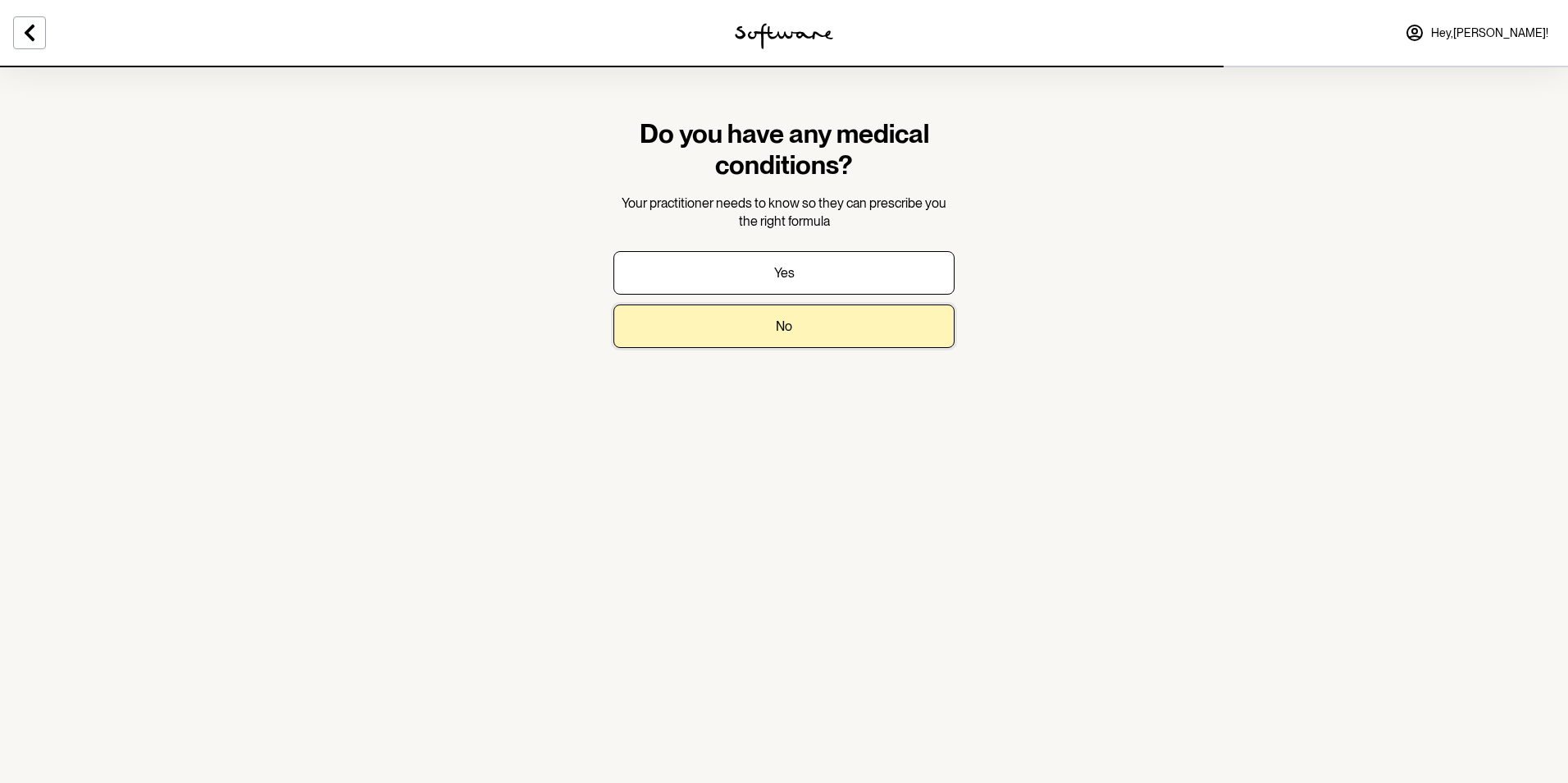
click at [784, 315] on button "No" at bounding box center [784, 325] width 341 height 44
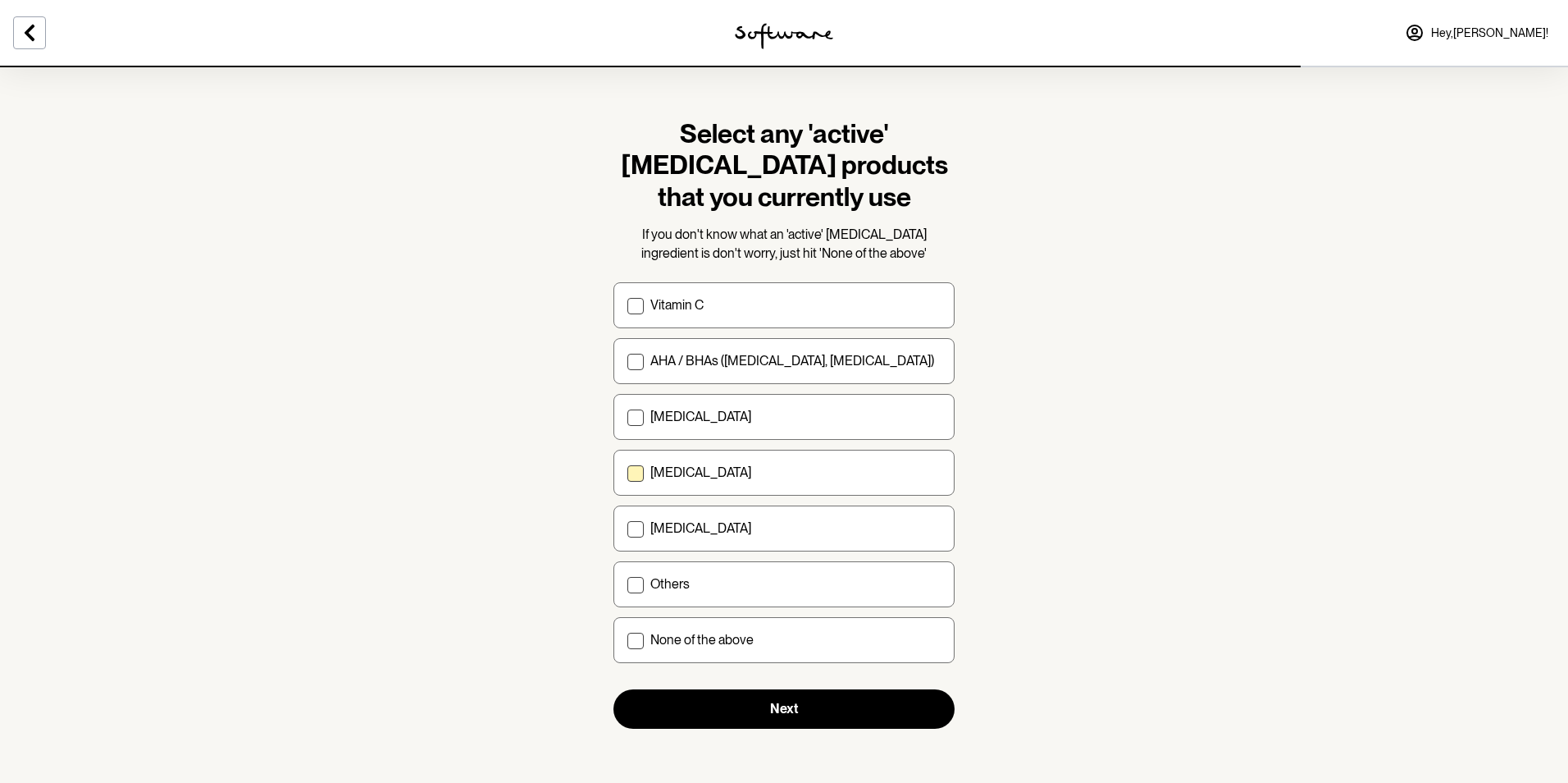
click at [767, 458] on label "[MEDICAL_DATA]" at bounding box center [784, 473] width 341 height 46
click at [627, 473] on input "[MEDICAL_DATA]" at bounding box center [626, 473] width 1 height 1
checkbox input "true"
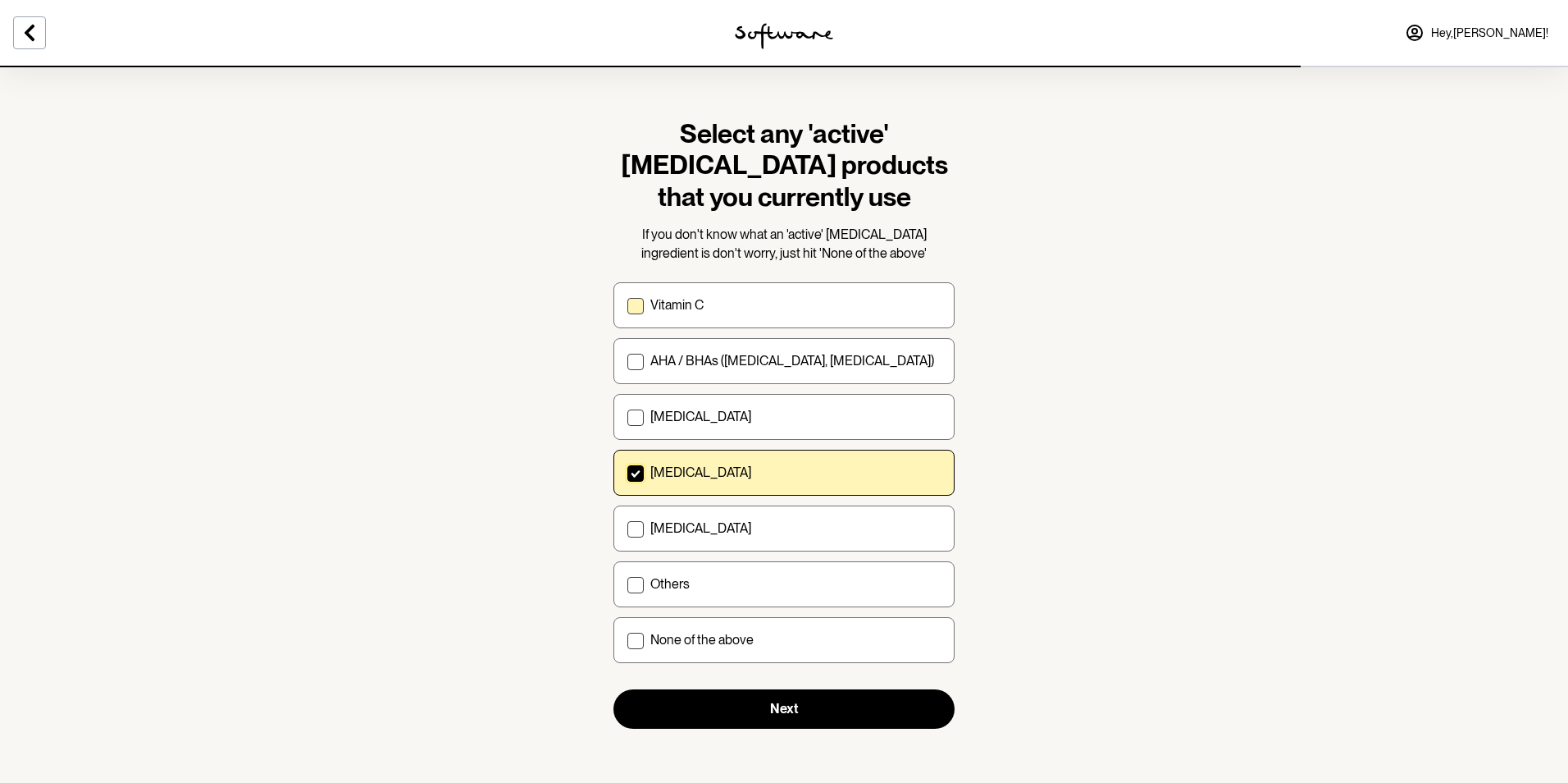
click at [754, 302] on div "Vitamin C" at bounding box center [795, 305] width 291 height 16
click at [627, 305] on input "Vitamin C" at bounding box center [626, 305] width 1 height 1
checkbox input "true"
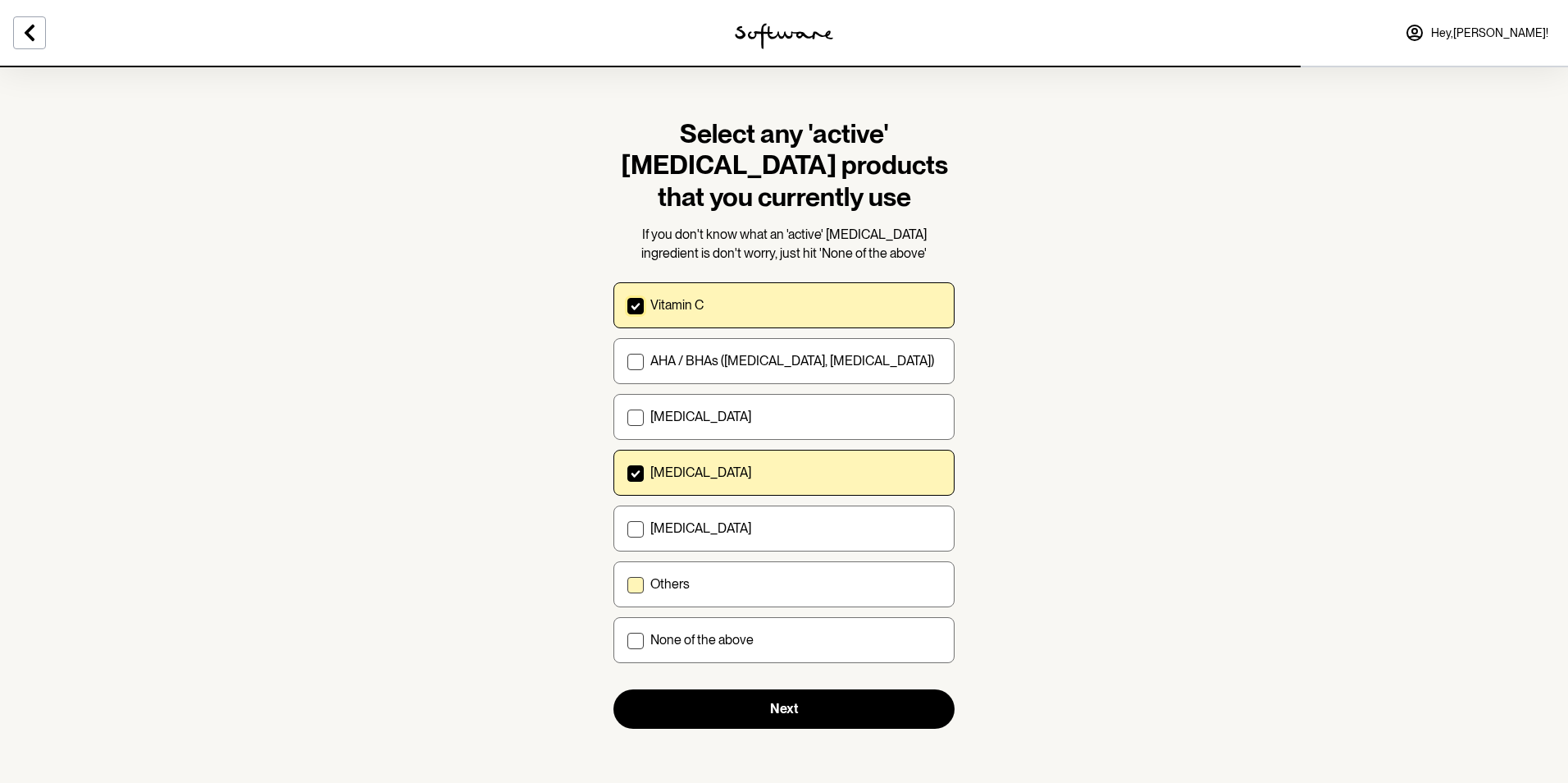
click at [735, 577] on div "Others" at bounding box center [795, 584] width 291 height 16
click at [627, 584] on input "Others" at bounding box center [626, 584] width 1 height 1
checkbox input "true"
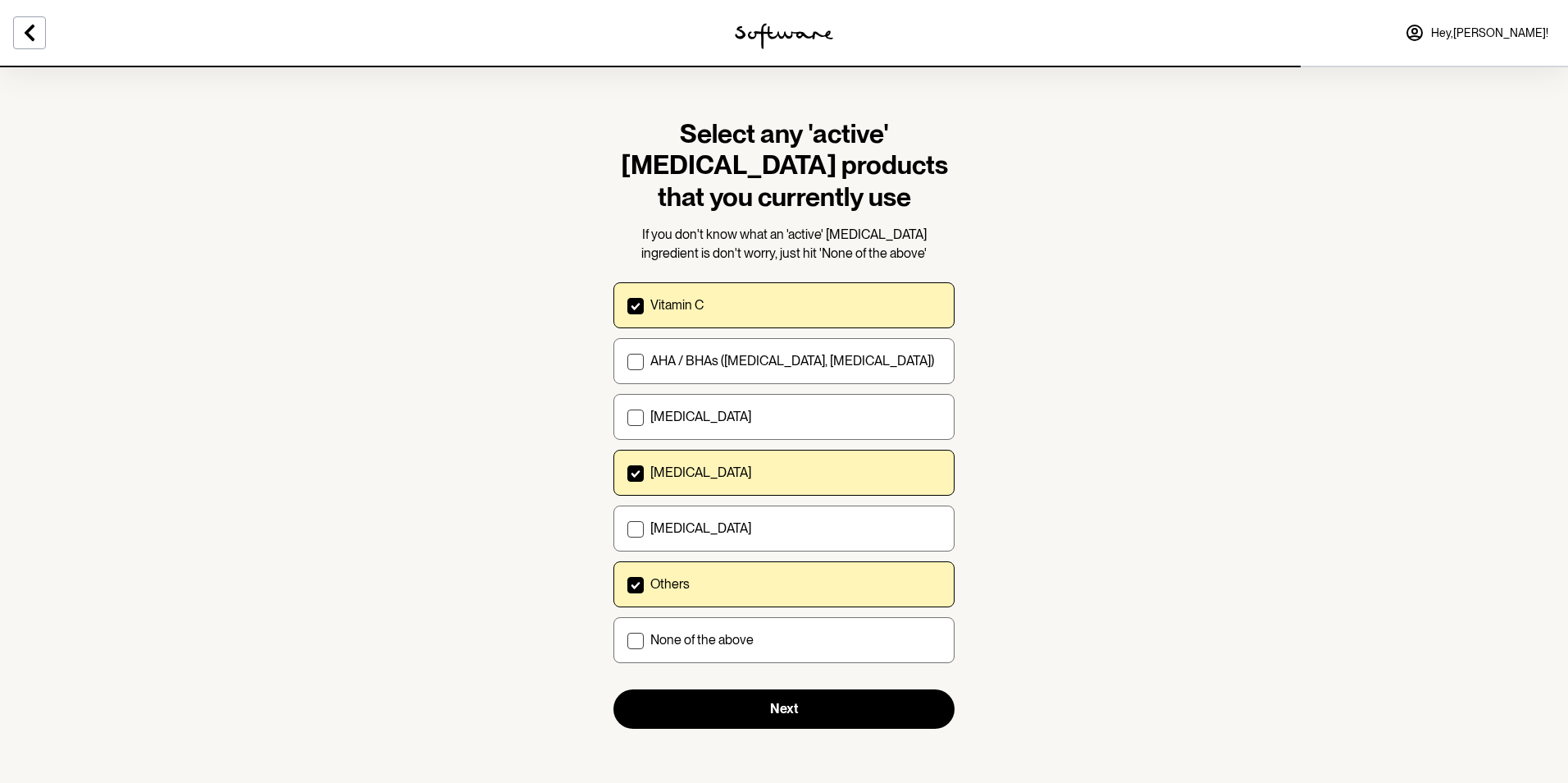
click at [743, 731] on section "Select any 'active' skin care products that you currently use If you don't know…" at bounding box center [784, 423] width 368 height 715
click at [751, 718] on button "Next" at bounding box center [784, 708] width 341 height 39
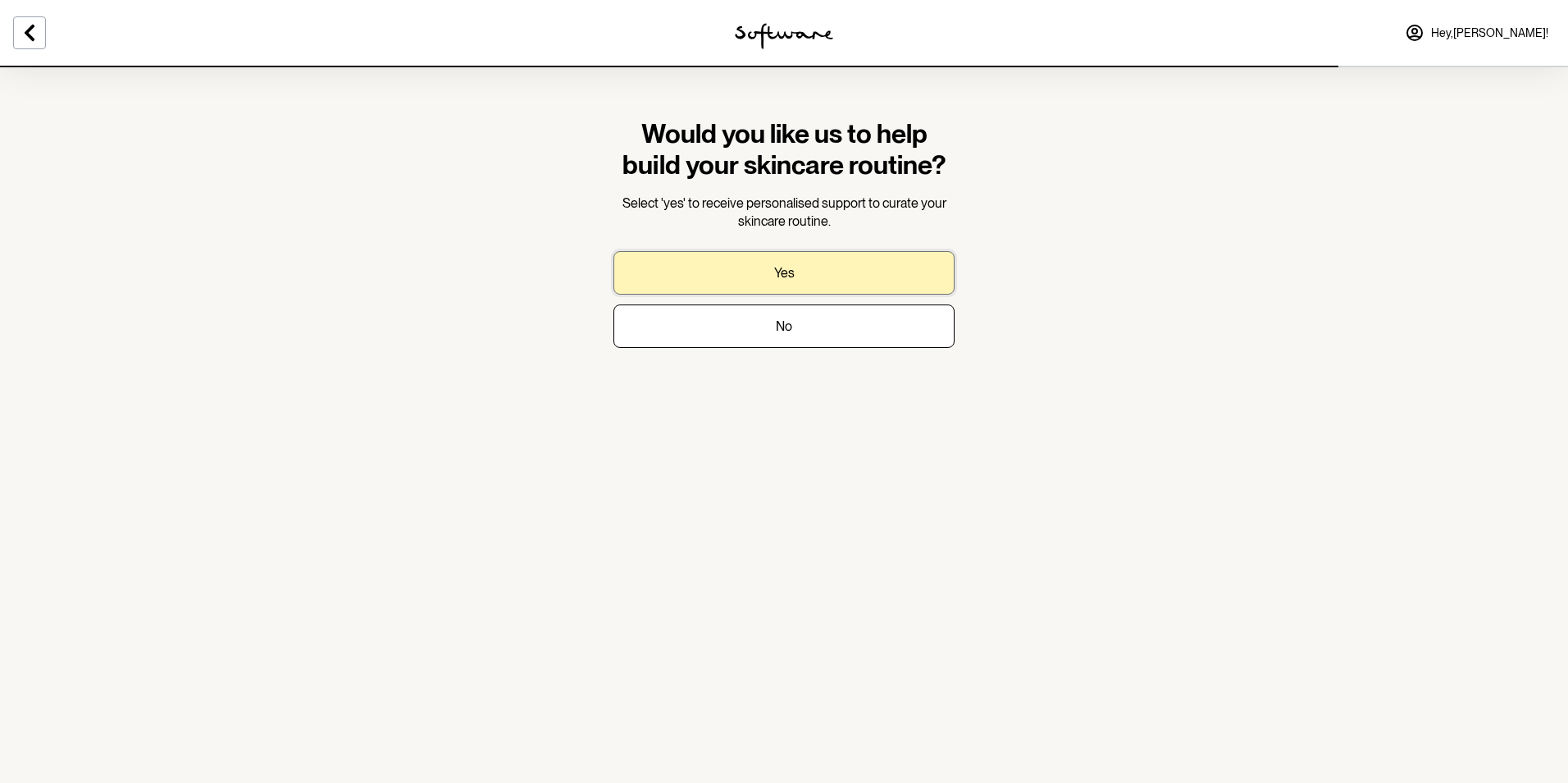
click at [762, 253] on button "Yes" at bounding box center [784, 272] width 341 height 44
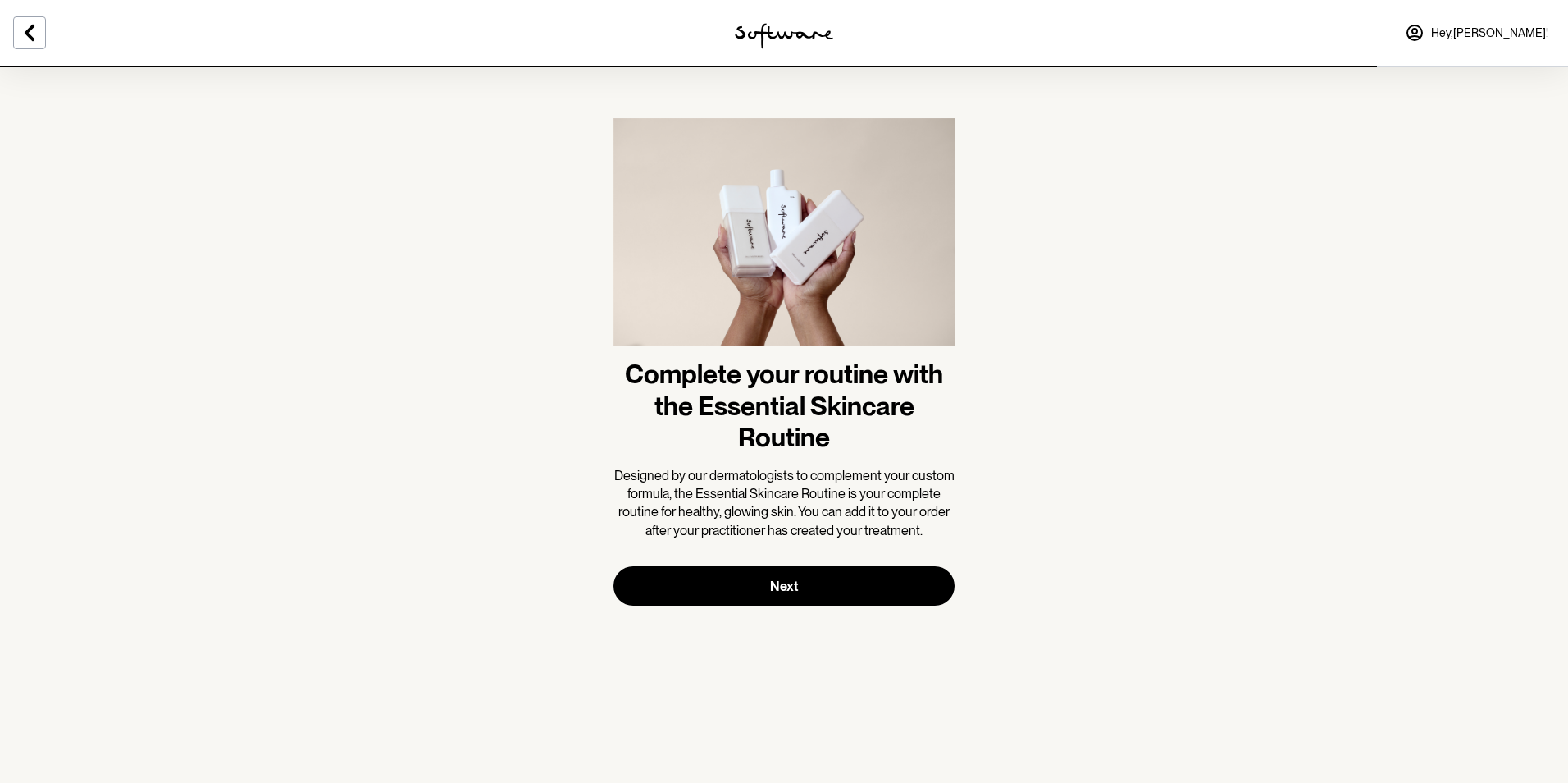
click at [720, 630] on section "Complete your routine with the Essential Skincare Routine Designed by our derma…" at bounding box center [784, 362] width 368 height 592
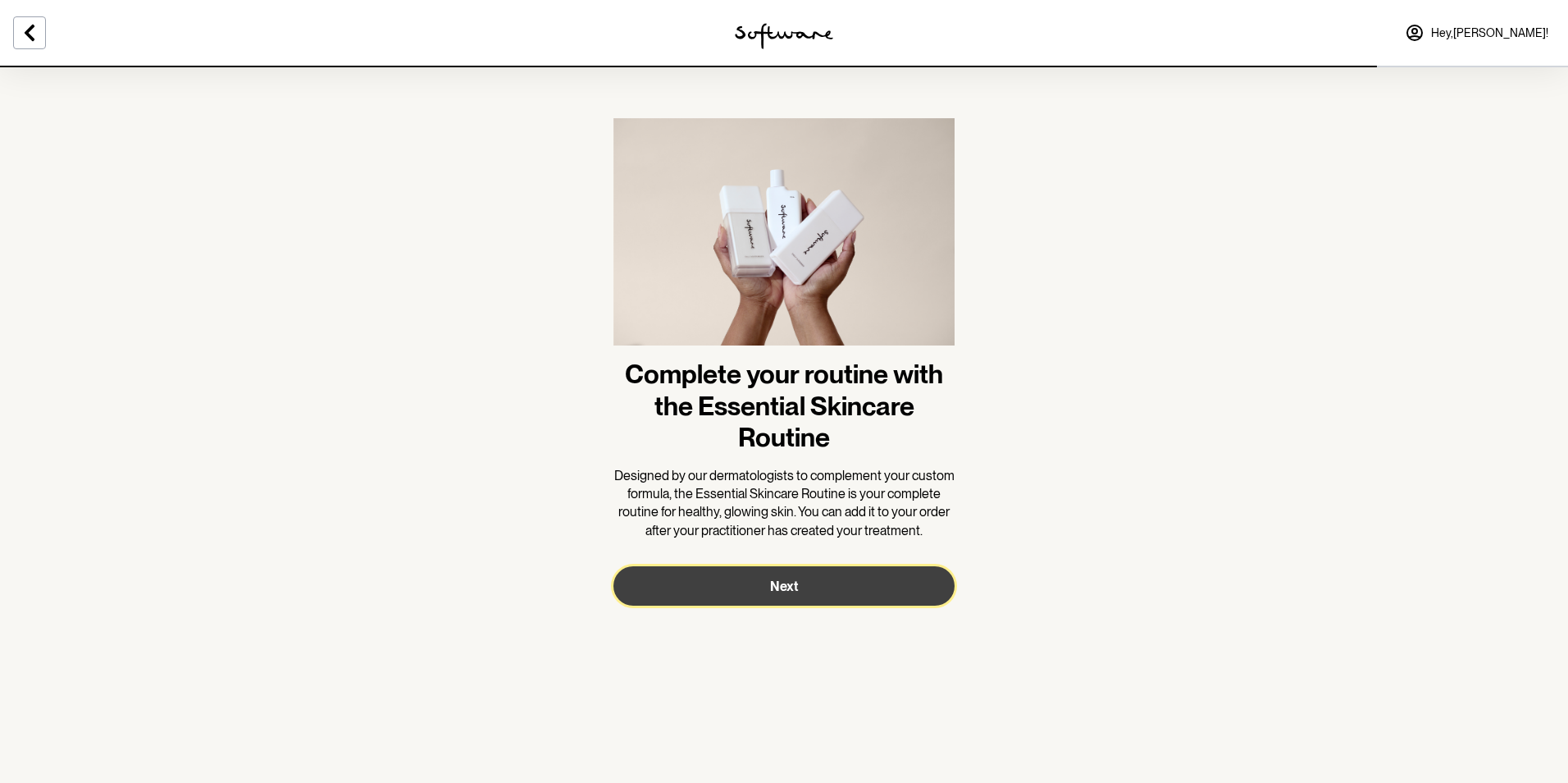
click at [728, 603] on button "Next" at bounding box center [784, 586] width 341 height 39
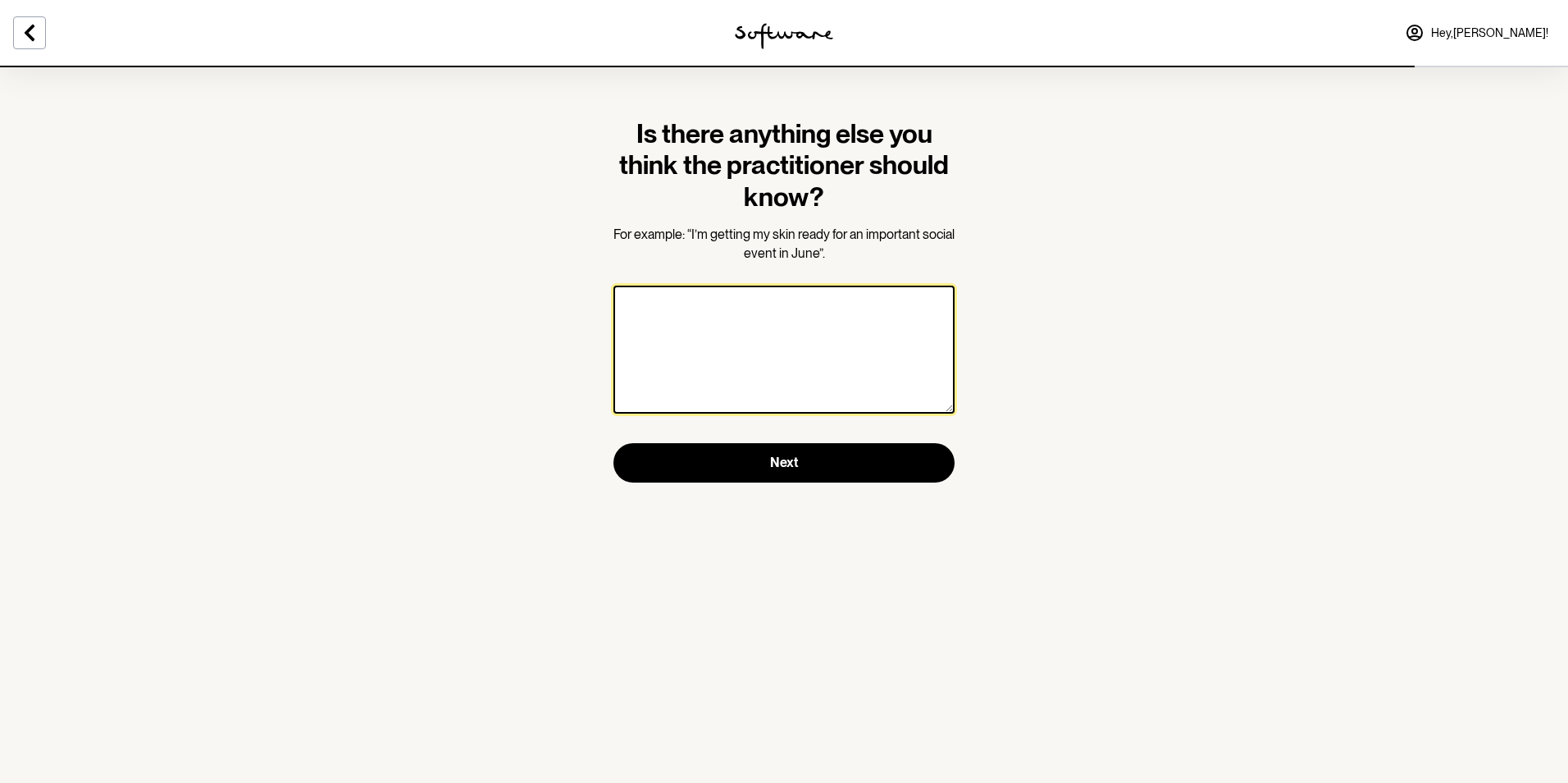
click at [730, 379] on textarea at bounding box center [784, 349] width 341 height 128
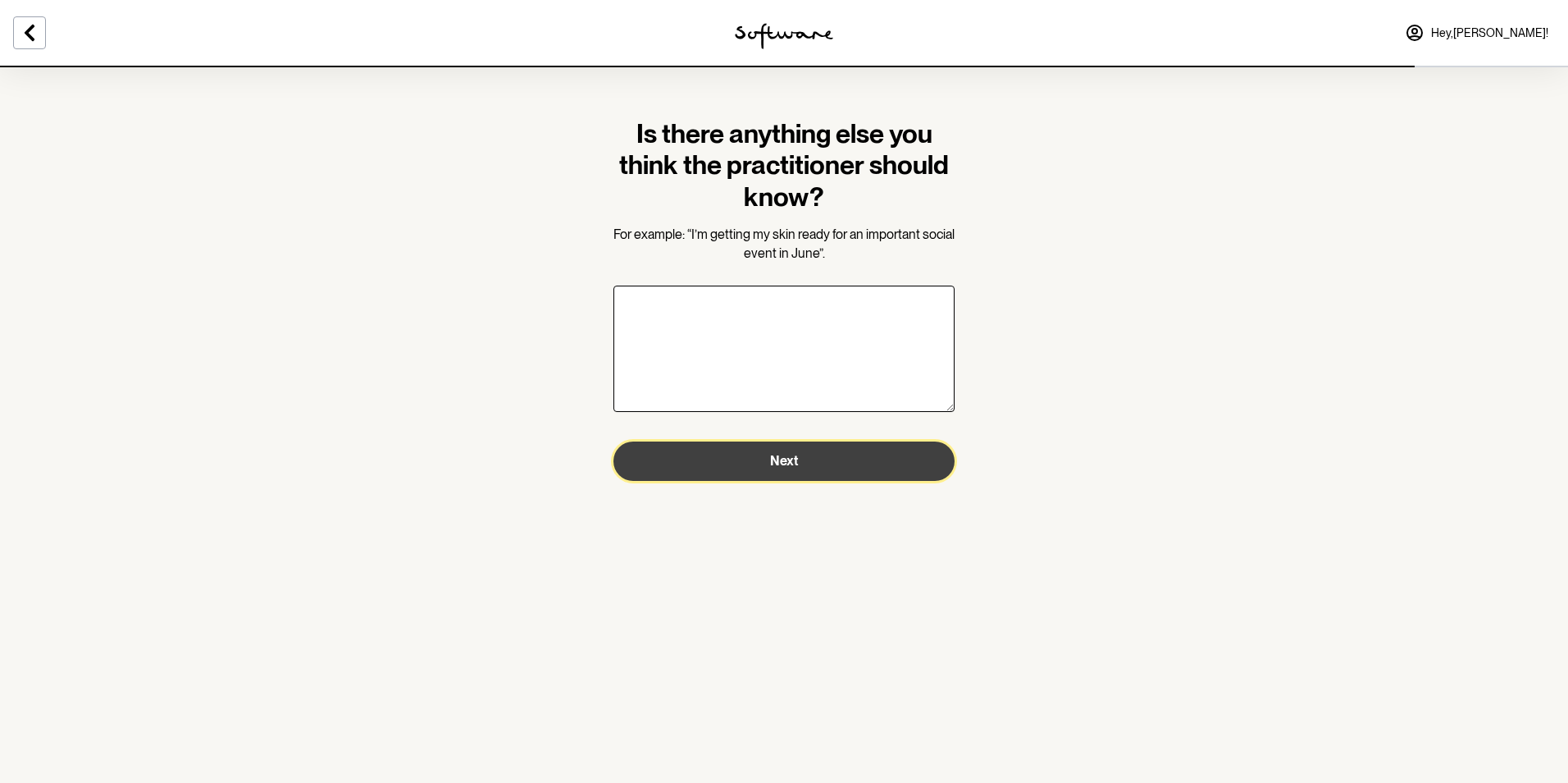
click at [730, 465] on button "Next" at bounding box center [784, 461] width 341 height 39
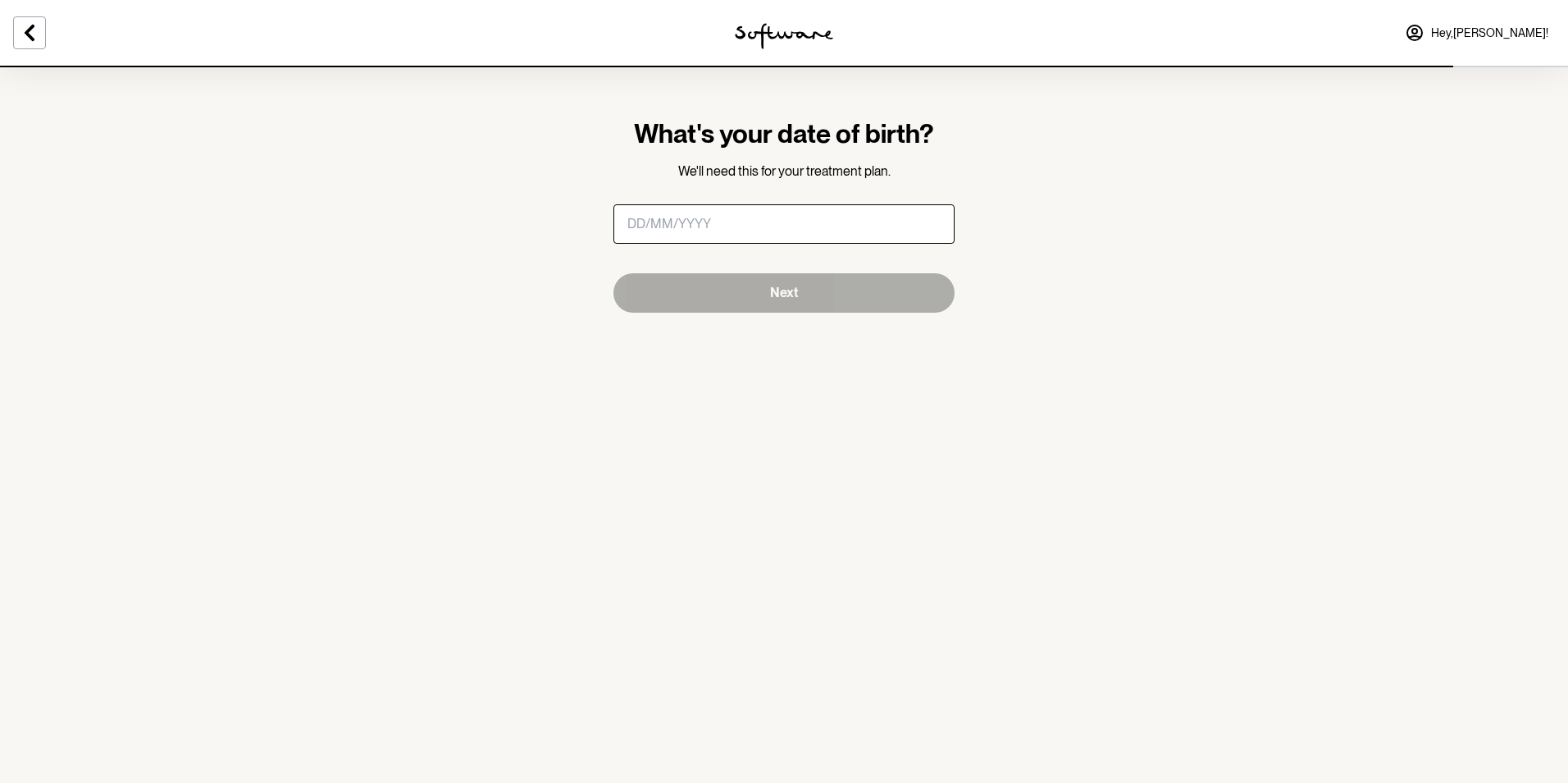
click at [678, 207] on input "masked-date" at bounding box center [784, 224] width 341 height 39
click at [673, 229] on input "masked-date" at bounding box center [784, 224] width 341 height 39
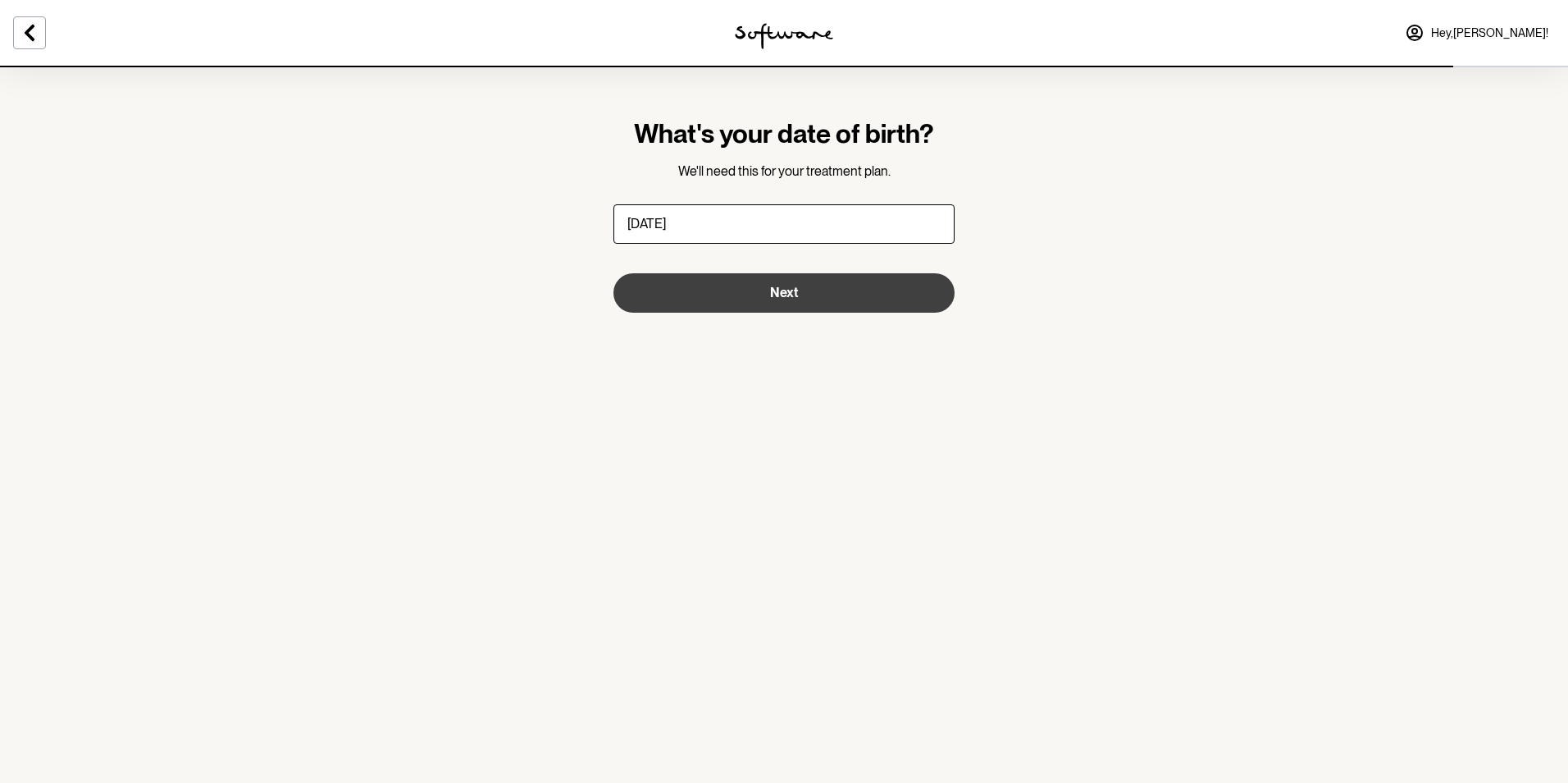
type input "03/06/1986"
click at [840, 288] on button "Next" at bounding box center [784, 292] width 341 height 39
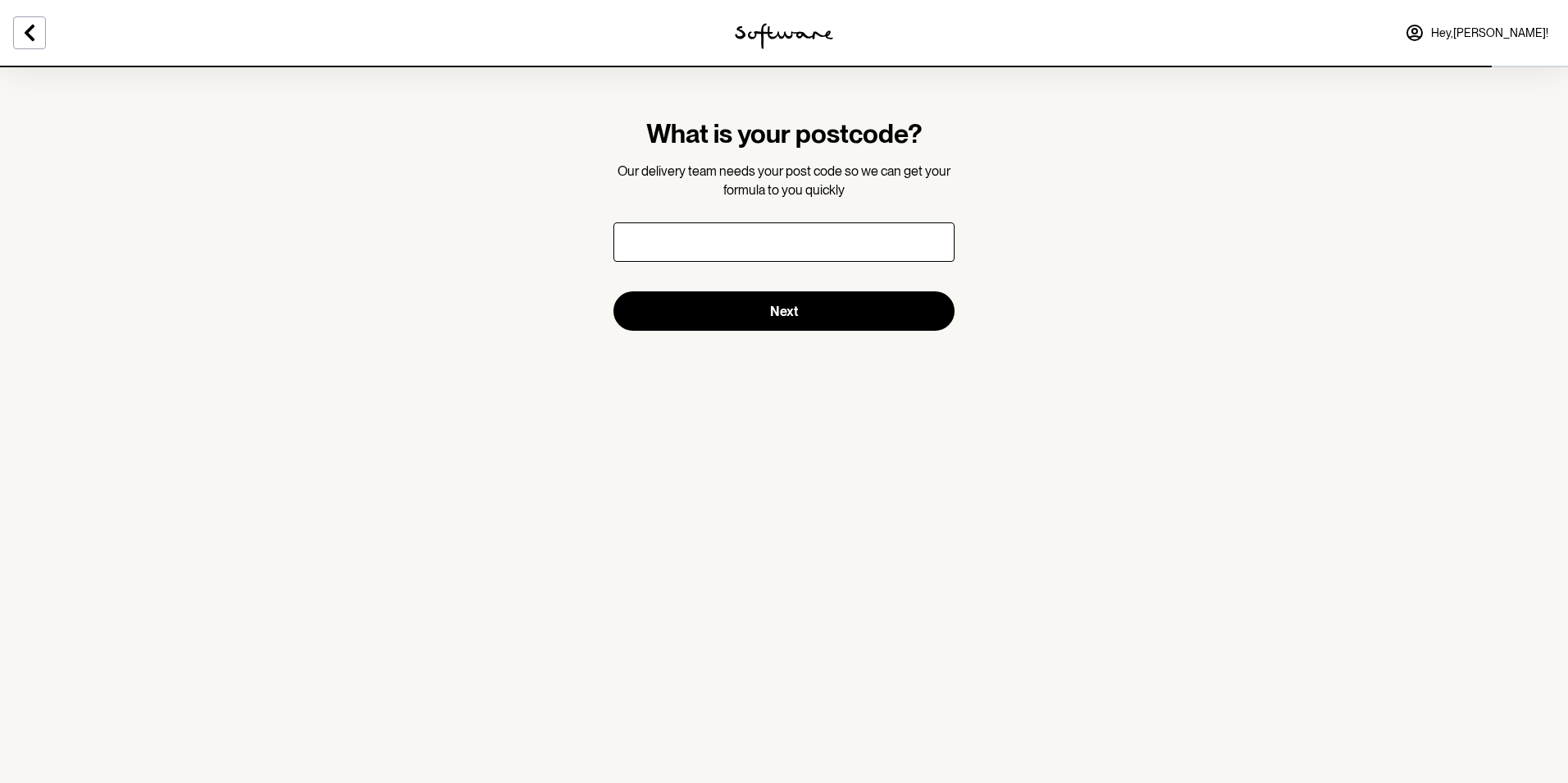
click at [836, 254] on input "text" at bounding box center [784, 242] width 341 height 39
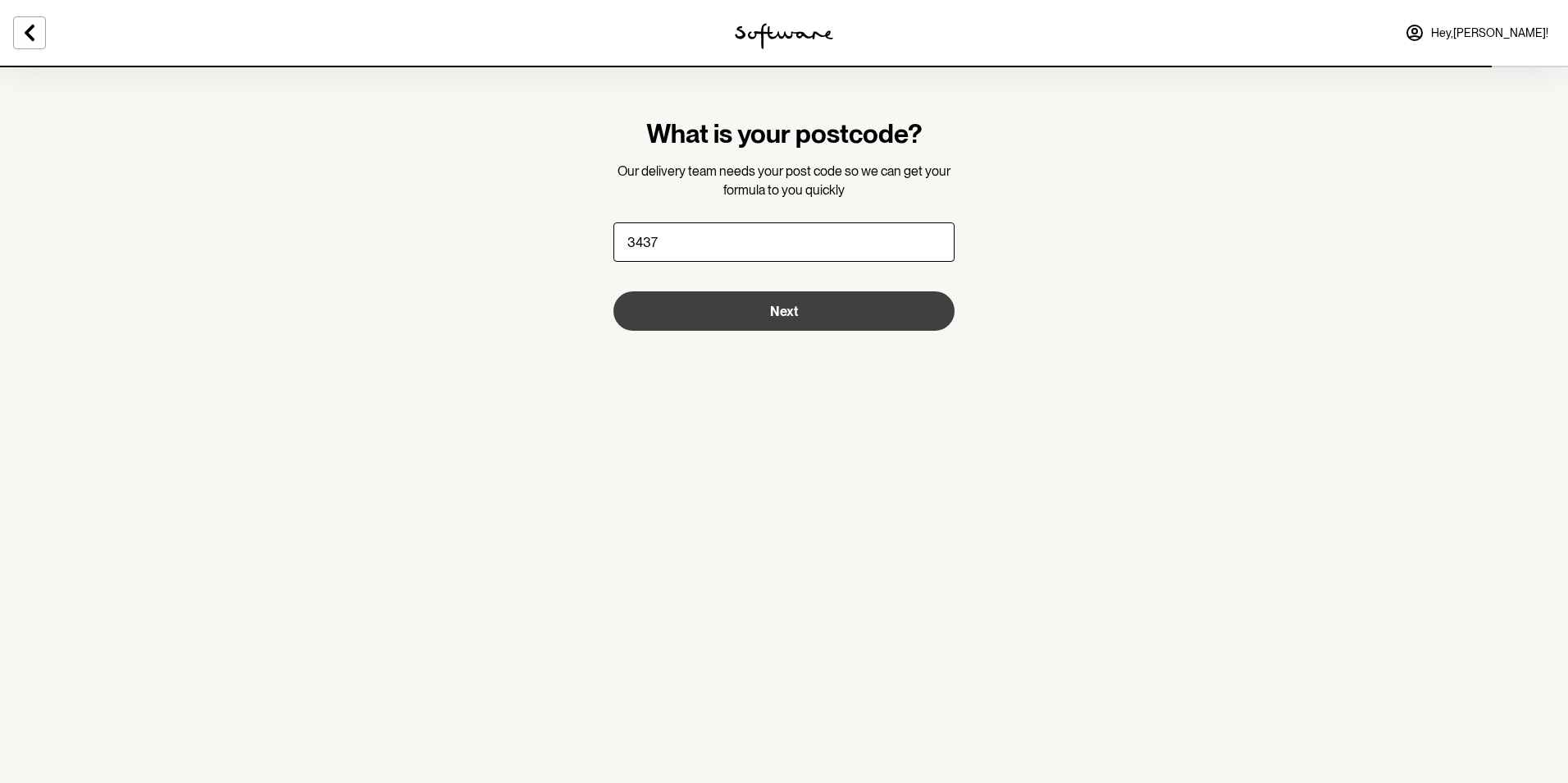
type input "3437"
click at [857, 309] on button "Next" at bounding box center [784, 311] width 341 height 39
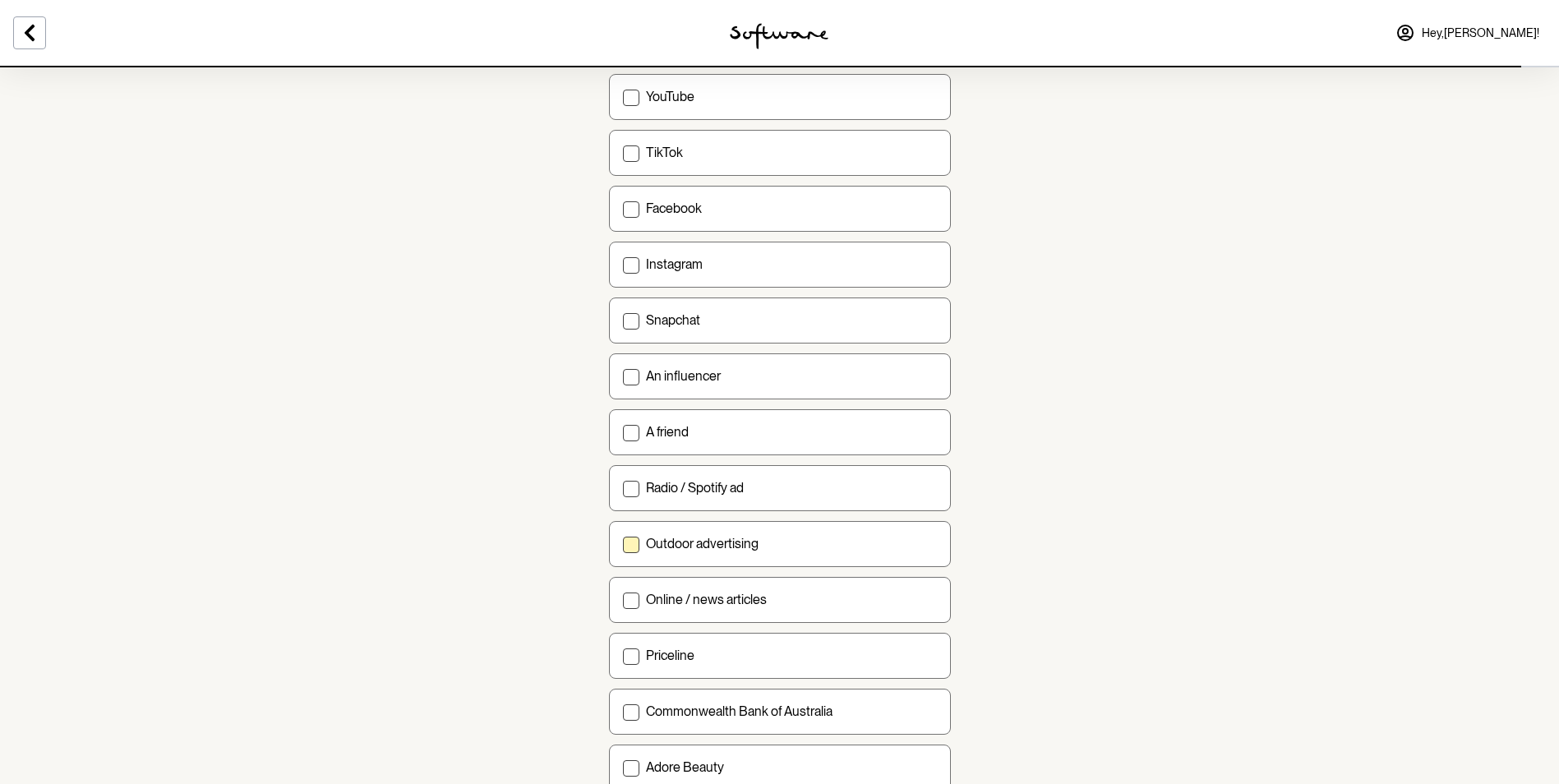
scroll to position [328, 0]
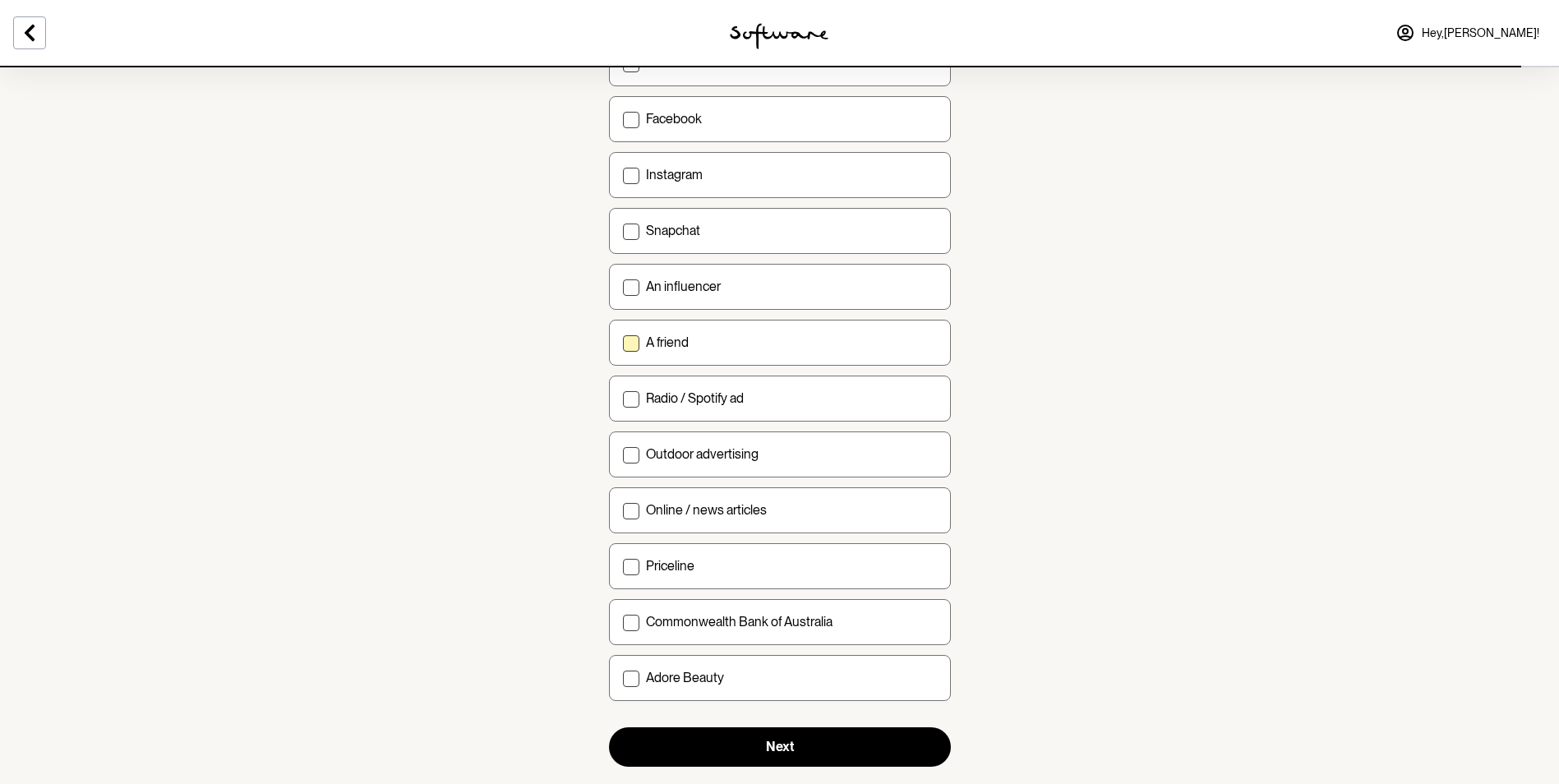
click at [658, 344] on p "A friend" at bounding box center [668, 343] width 43 height 16
click at [623, 343] on input "A friend" at bounding box center [622, 342] width 1 height 1
checkbox input "true"
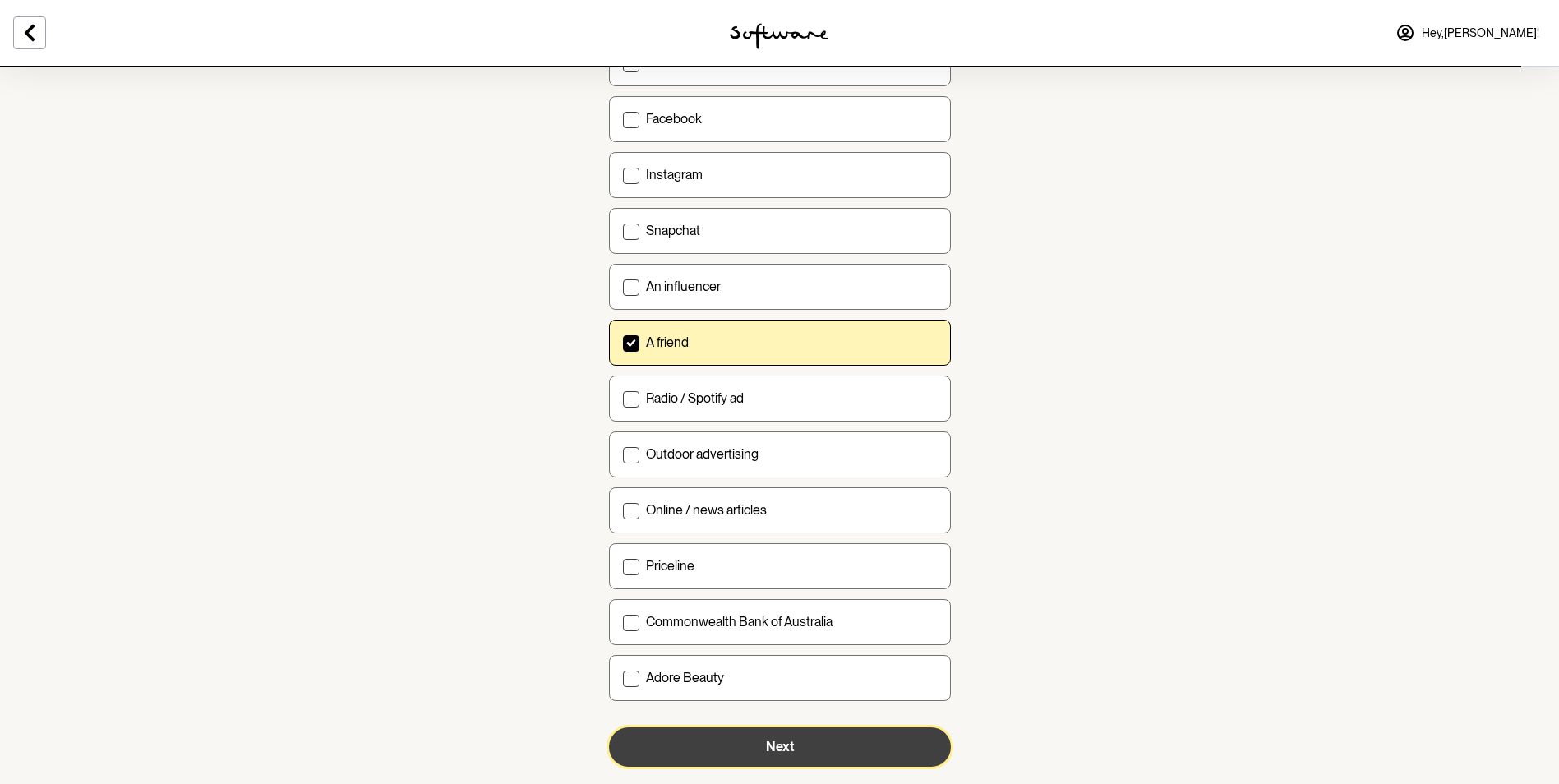
click at [783, 737] on button "Next" at bounding box center [780, 747] width 342 height 39
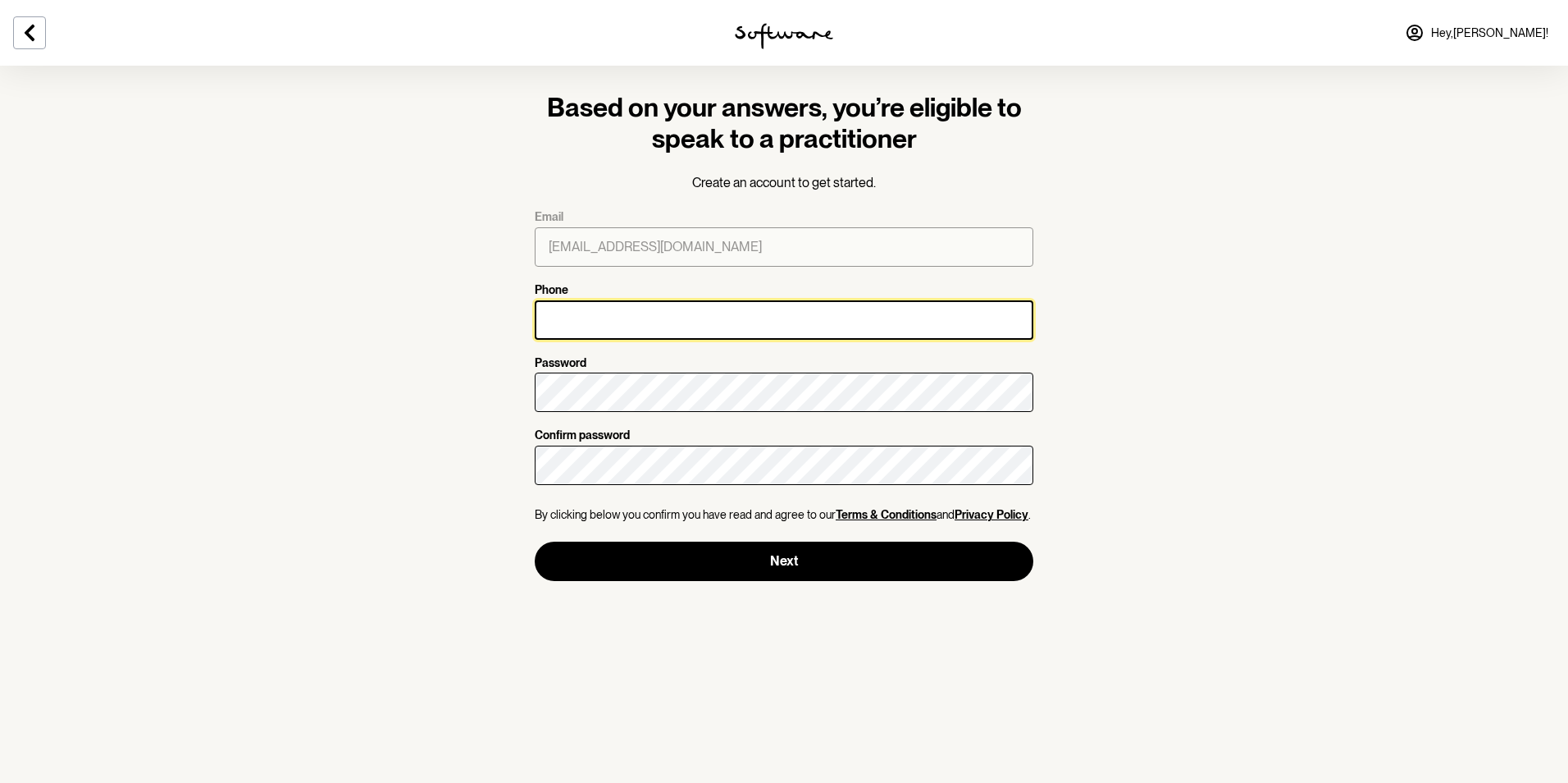
click at [674, 302] on input "Phone" at bounding box center [784, 320] width 498 height 39
